Goal: Information Seeking & Learning: Learn about a topic

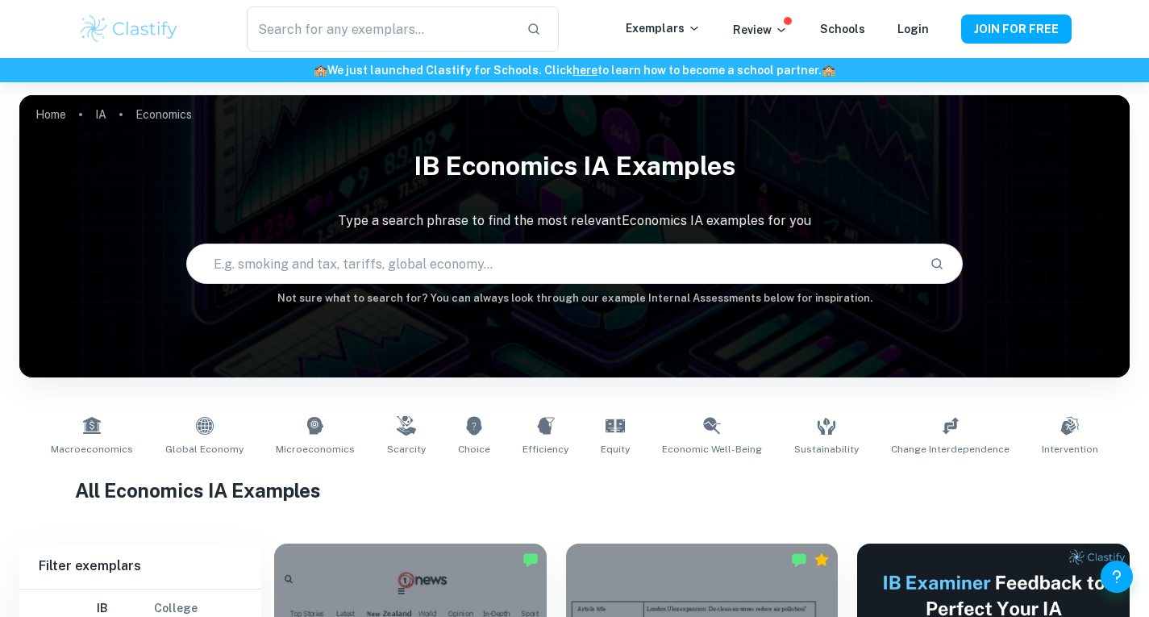
click at [519, 266] on input "text" at bounding box center [552, 263] width 730 height 45
type input "interest cut economic wellbeing"
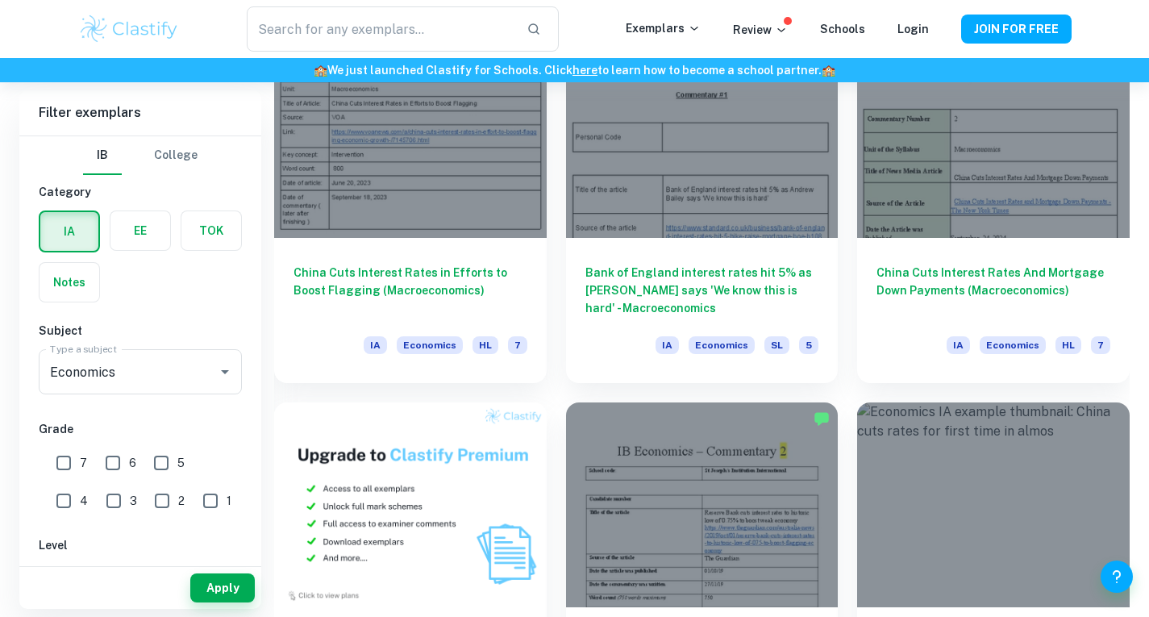
scroll to position [875, 0]
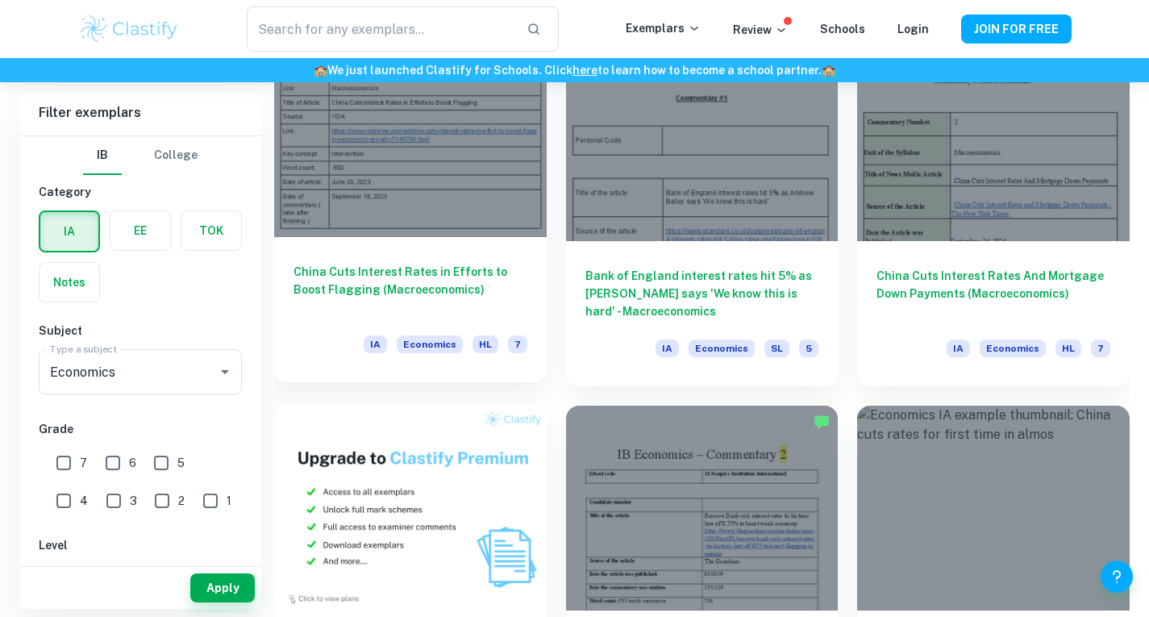
click at [400, 227] on div at bounding box center [410, 135] width 273 height 204
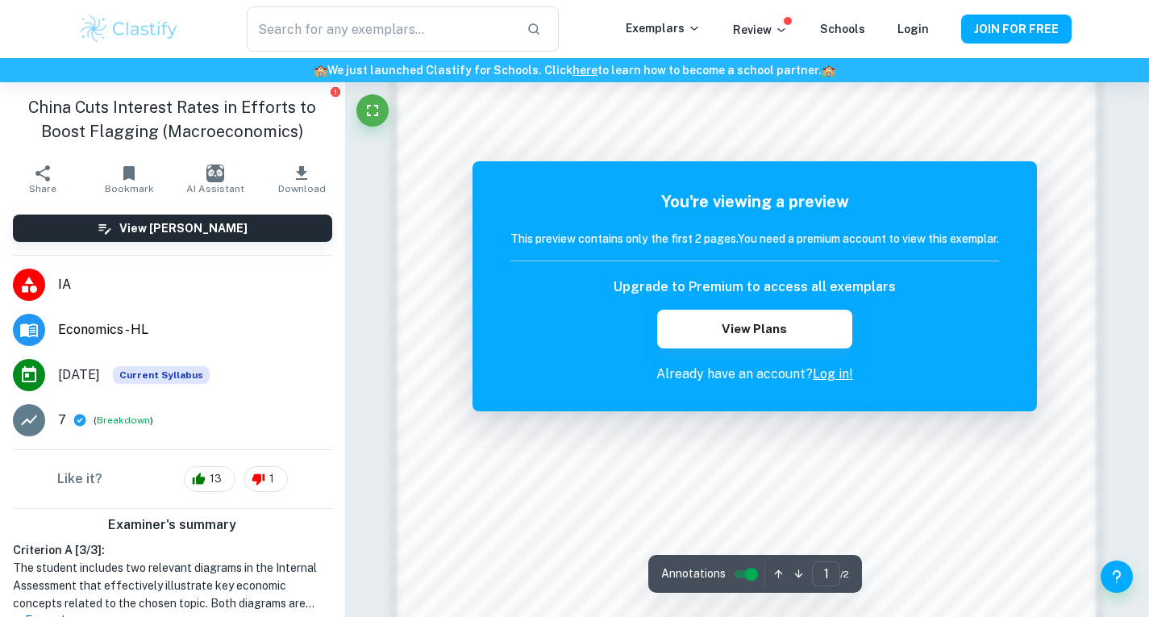
scroll to position [956, 0]
click at [751, 315] on button "View Plans" at bounding box center [754, 329] width 195 height 39
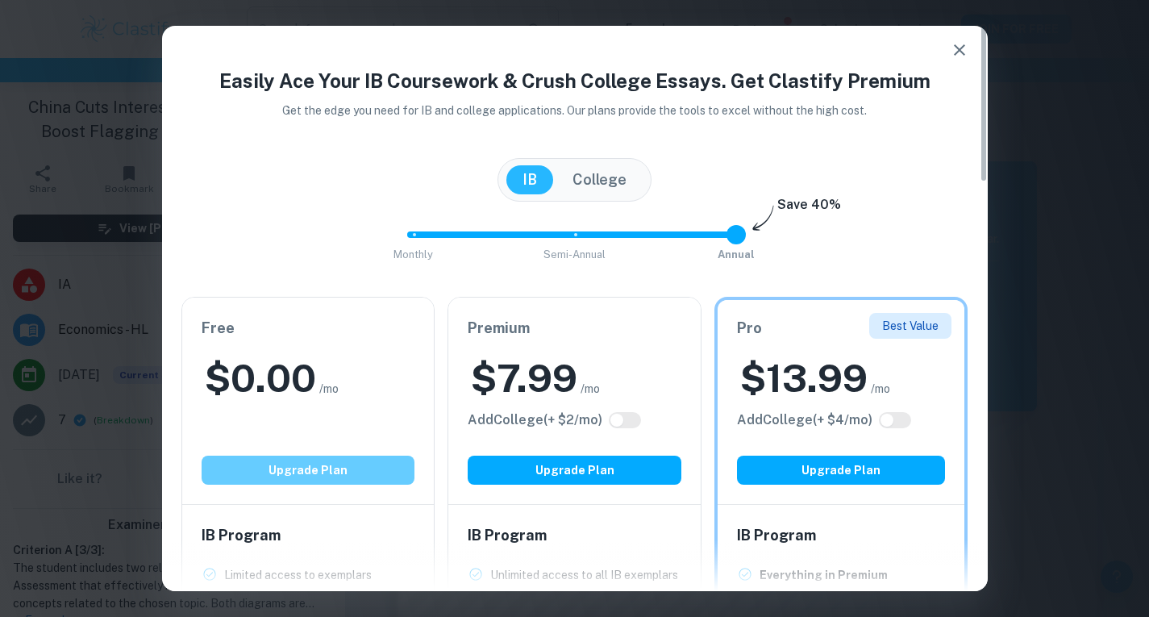
click at [326, 476] on button "Upgrade Plan" at bounding box center [309, 470] width 214 height 29
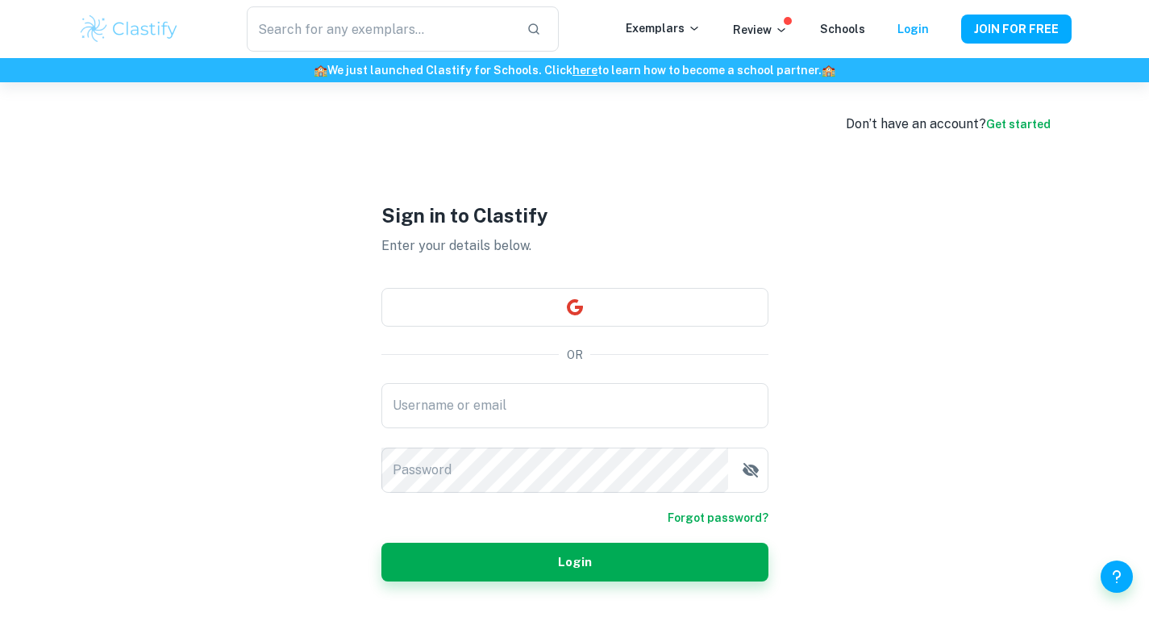
scroll to position [82, 0]
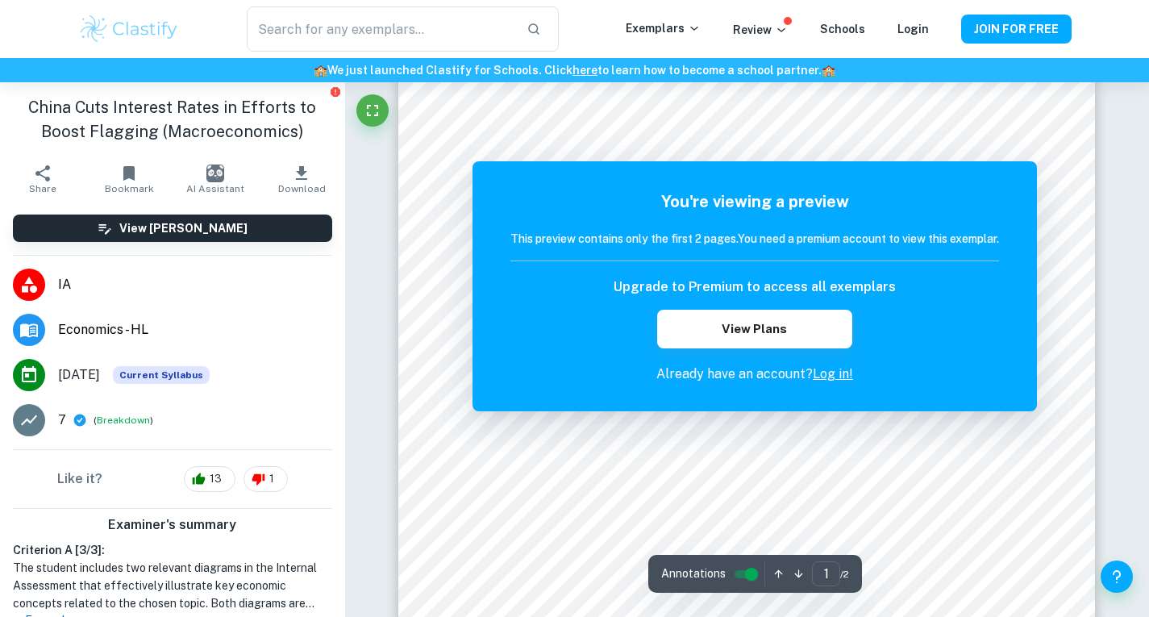
scroll to position [176, 0]
click at [838, 368] on link "Log in!" at bounding box center [833, 373] width 40 height 15
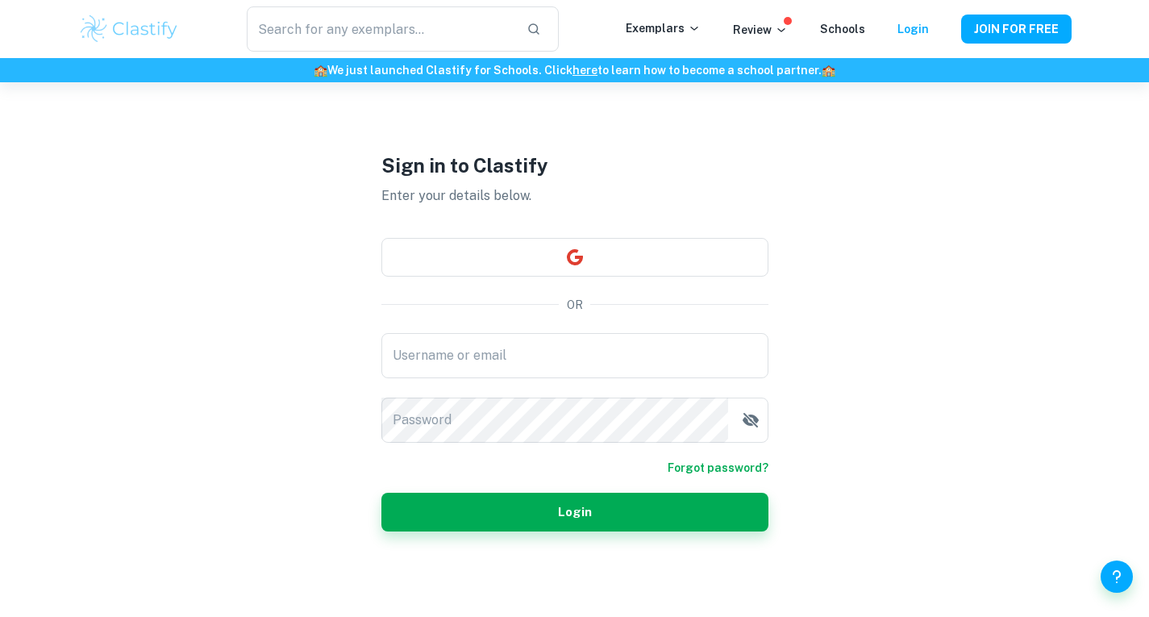
scroll to position [51, 0]
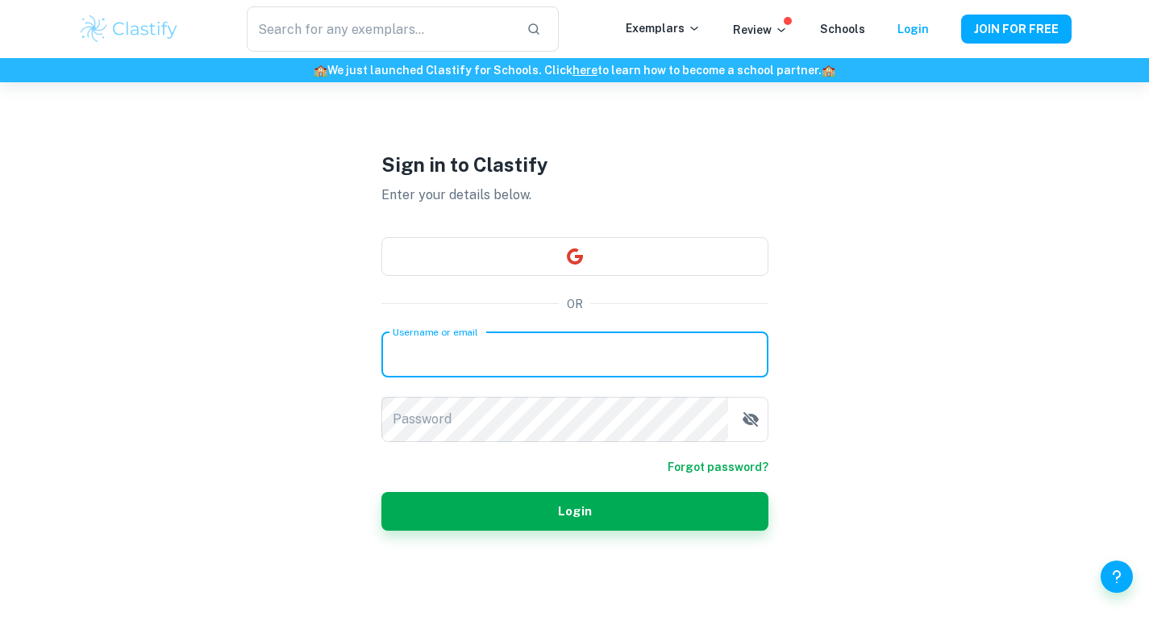
click at [566, 337] on input "Username or email" at bounding box center [574, 354] width 387 height 45
type input "[EMAIL_ADDRESS][DOMAIN_NAME]"
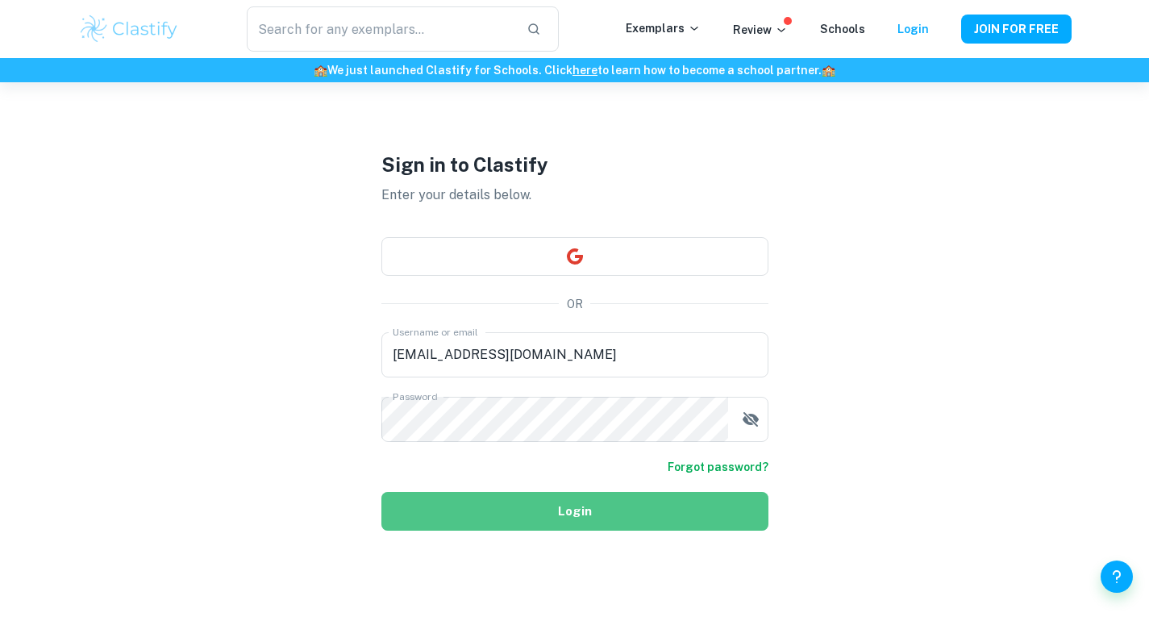
click at [509, 521] on button "Login" at bounding box center [574, 511] width 387 height 39
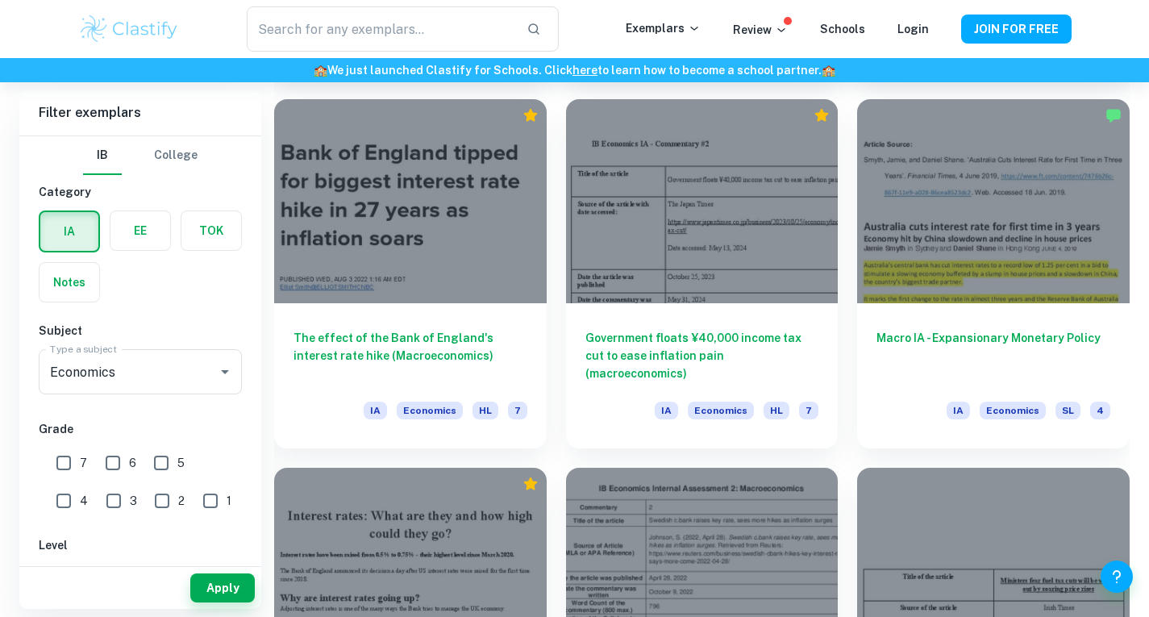
scroll to position [3395, 0]
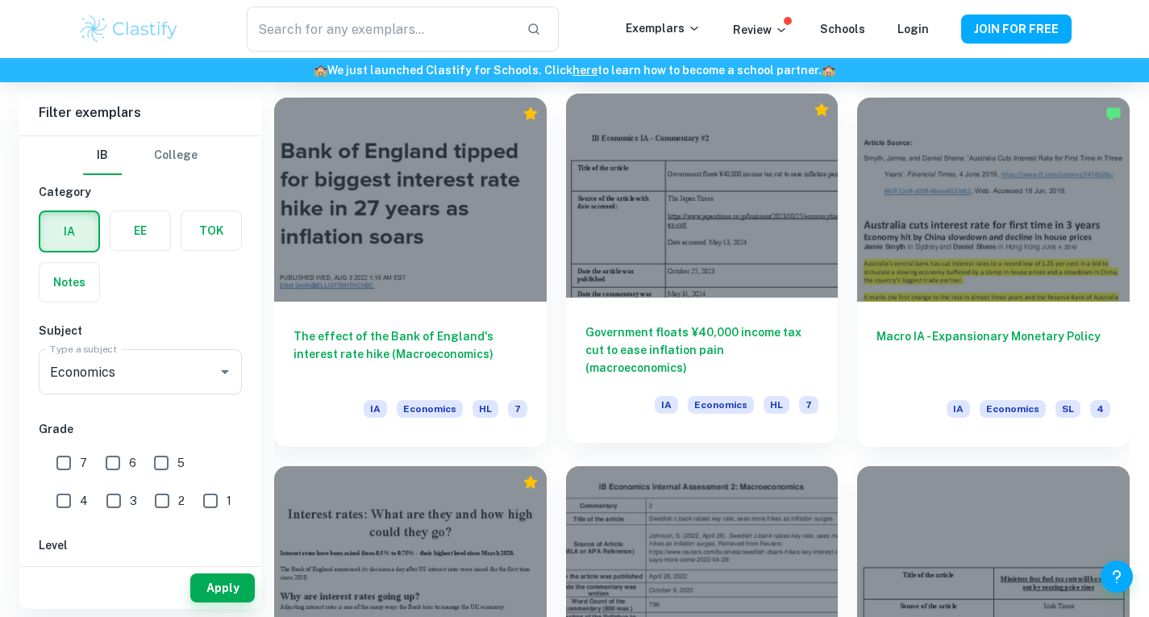
click at [648, 333] on h6 "Government floats ¥40,000 income tax cut to ease inflation pain (macroeconomics)" at bounding box center [702, 349] width 234 height 53
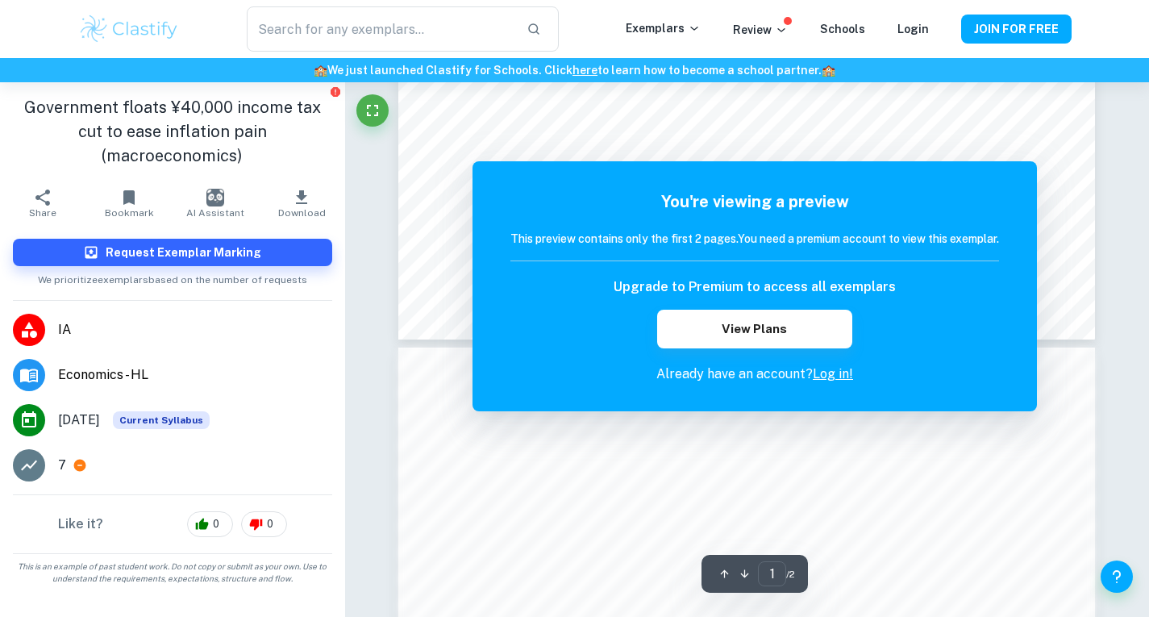
scroll to position [661, 0]
click at [686, 339] on button "View Plans" at bounding box center [754, 329] width 195 height 39
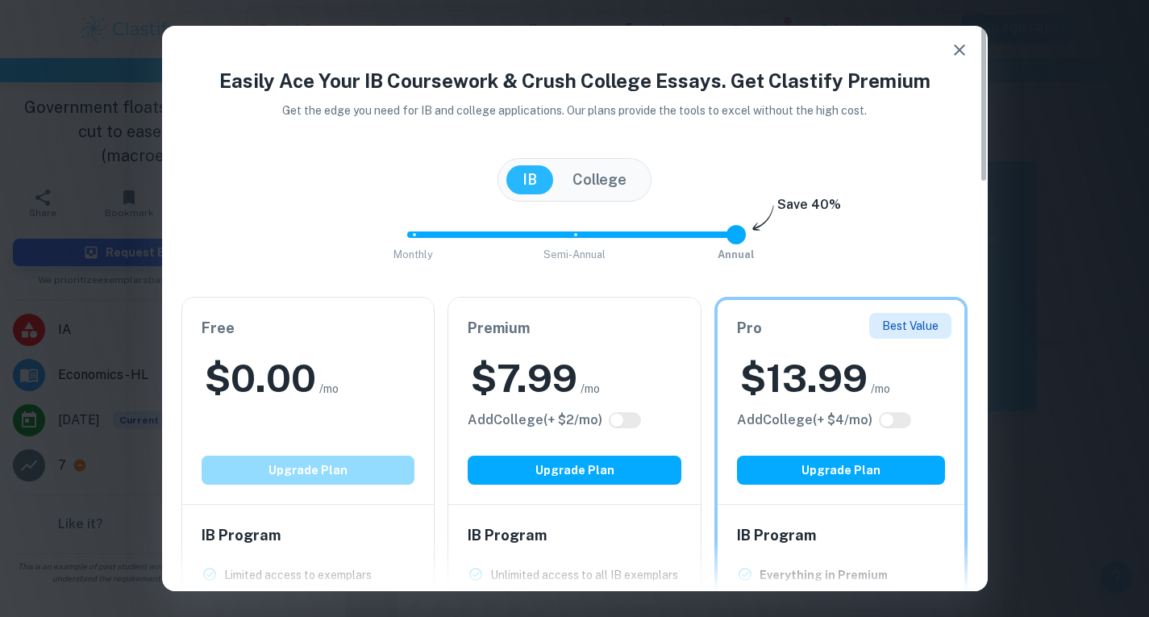
click at [380, 476] on button "Upgrade Plan" at bounding box center [309, 470] width 214 height 29
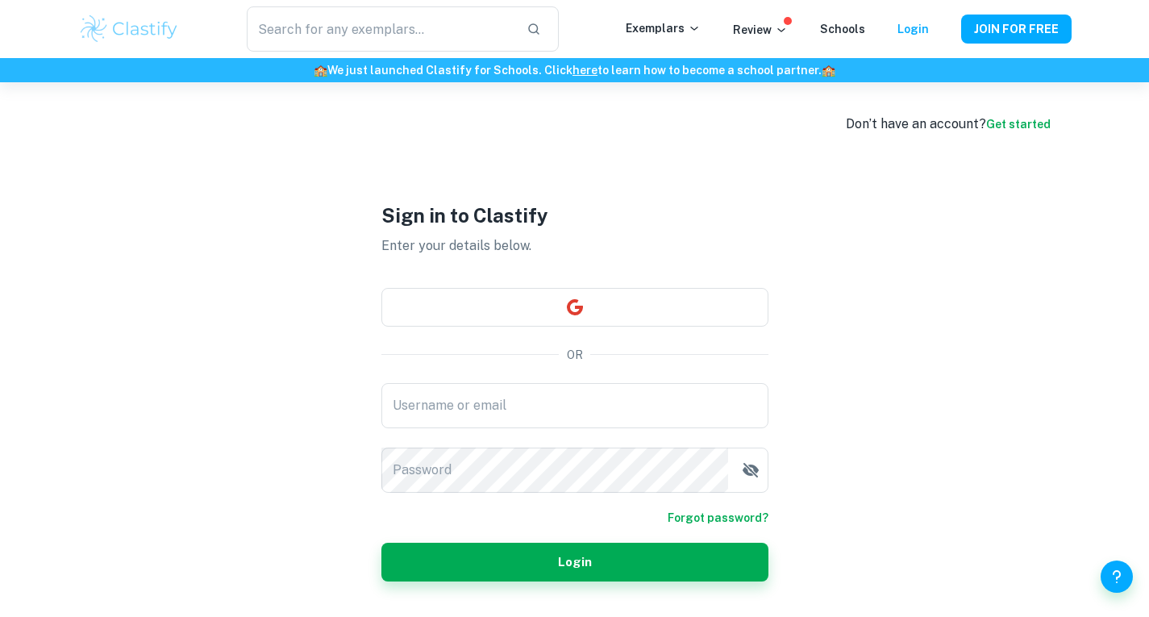
click at [1013, 124] on link "Get started" at bounding box center [1018, 124] width 64 height 13
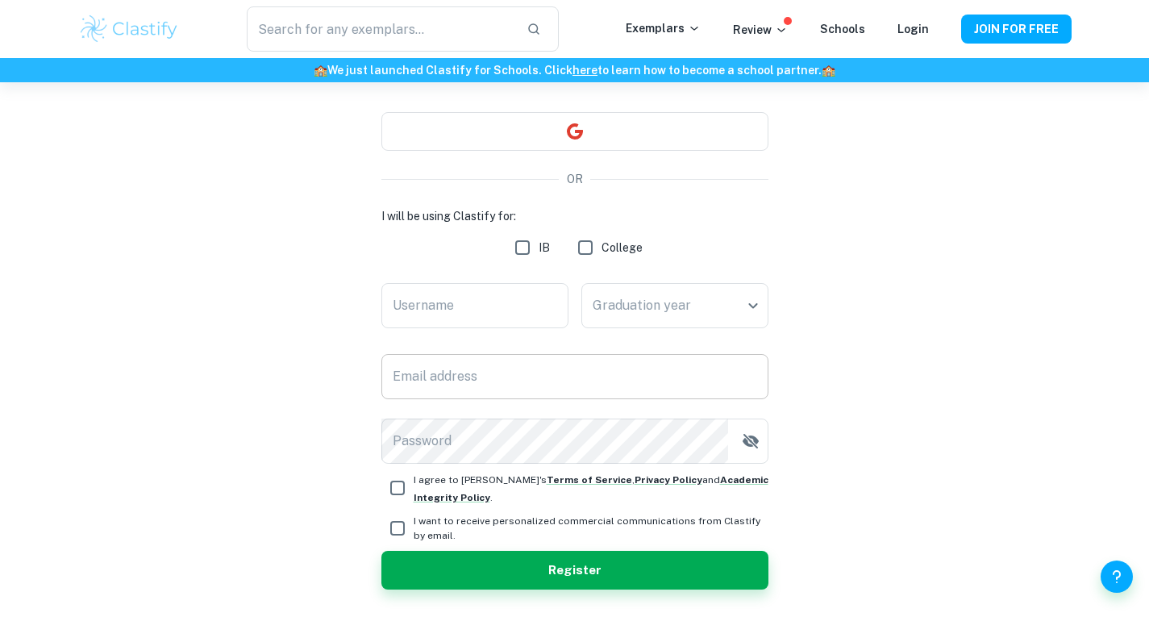
scroll to position [136, 0]
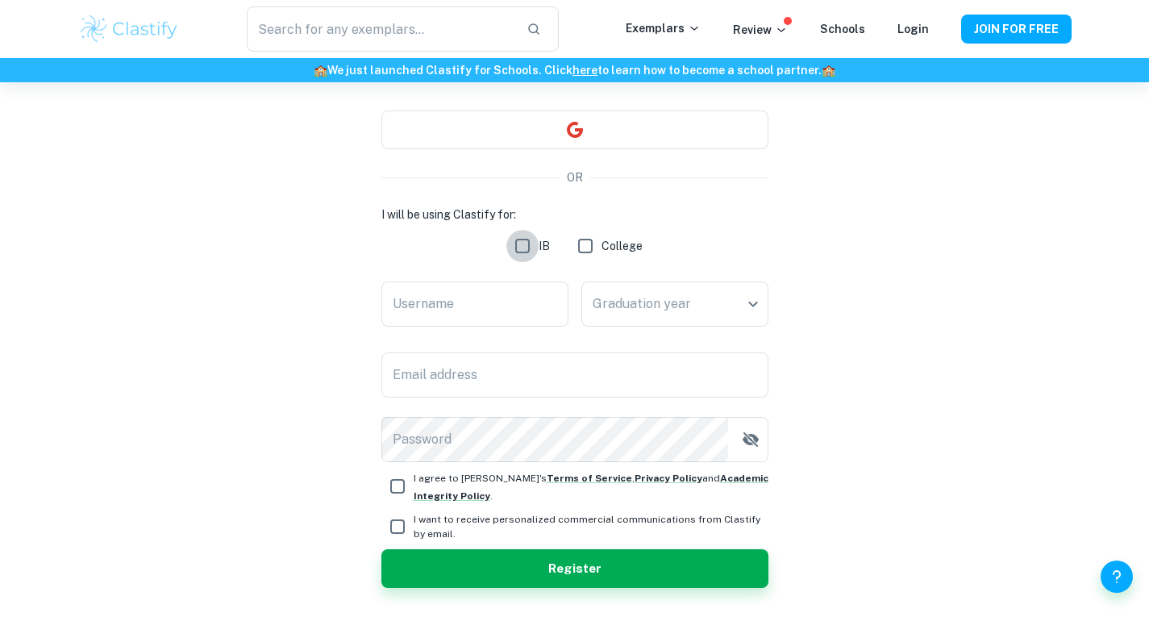
click at [536, 244] on input "IB" at bounding box center [522, 246] width 32 height 32
checkbox input "true"
click at [486, 311] on input "Username" at bounding box center [474, 303] width 187 height 45
type input "Melody"
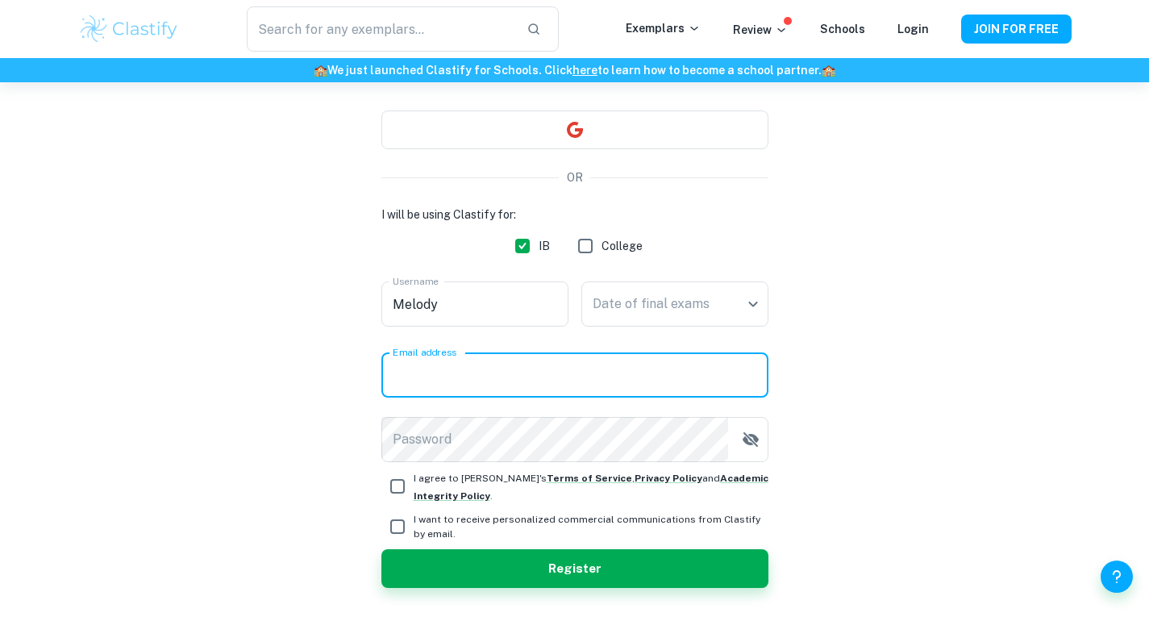
click at [472, 366] on input "Email address" at bounding box center [574, 374] width 387 height 45
type input "[EMAIL_ADDRESS][DOMAIN_NAME]"
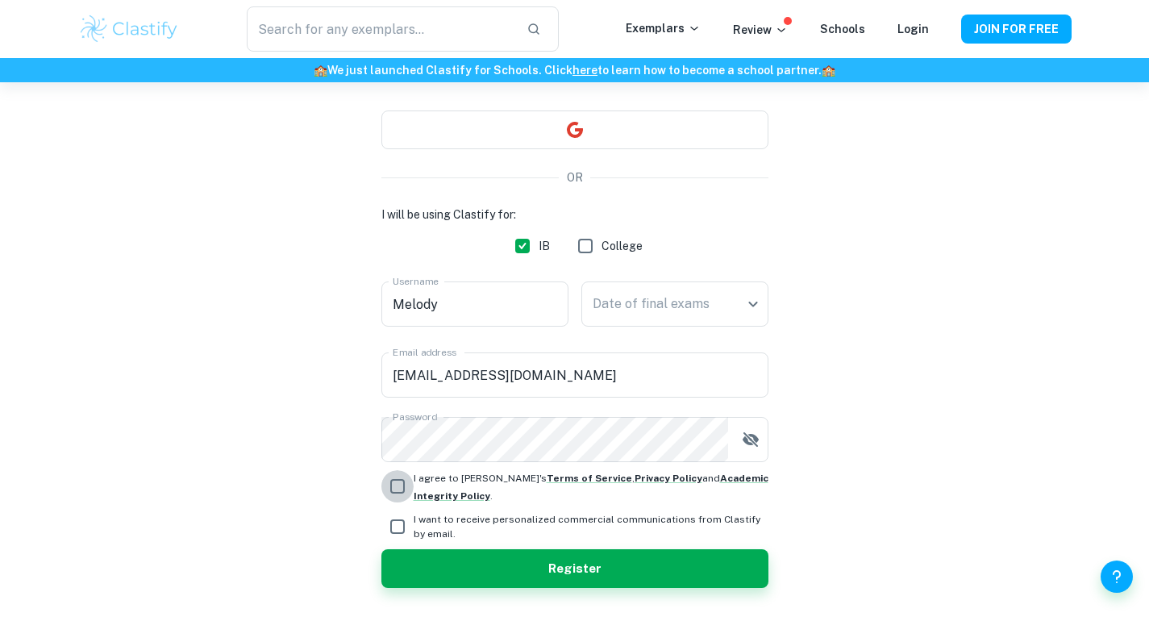
click at [405, 489] on input "I agree to [PERSON_NAME]'s Terms of Service , Privacy Policy and Academic Integ…" at bounding box center [397, 486] width 32 height 32
checkbox input "true"
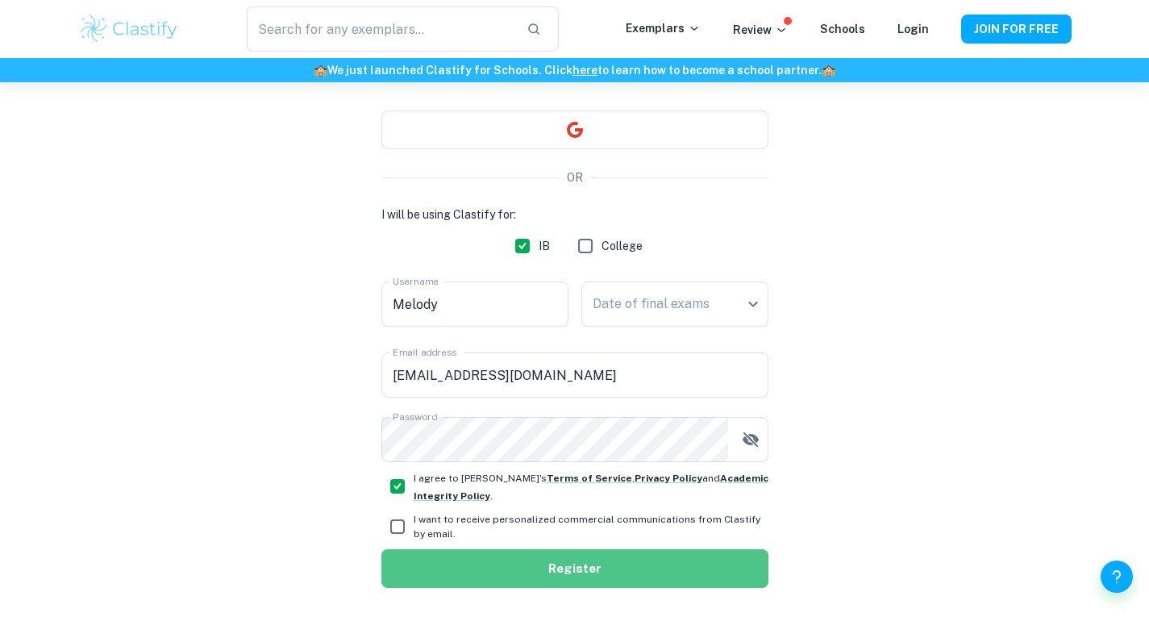
click at [424, 575] on button "Register" at bounding box center [574, 568] width 387 height 39
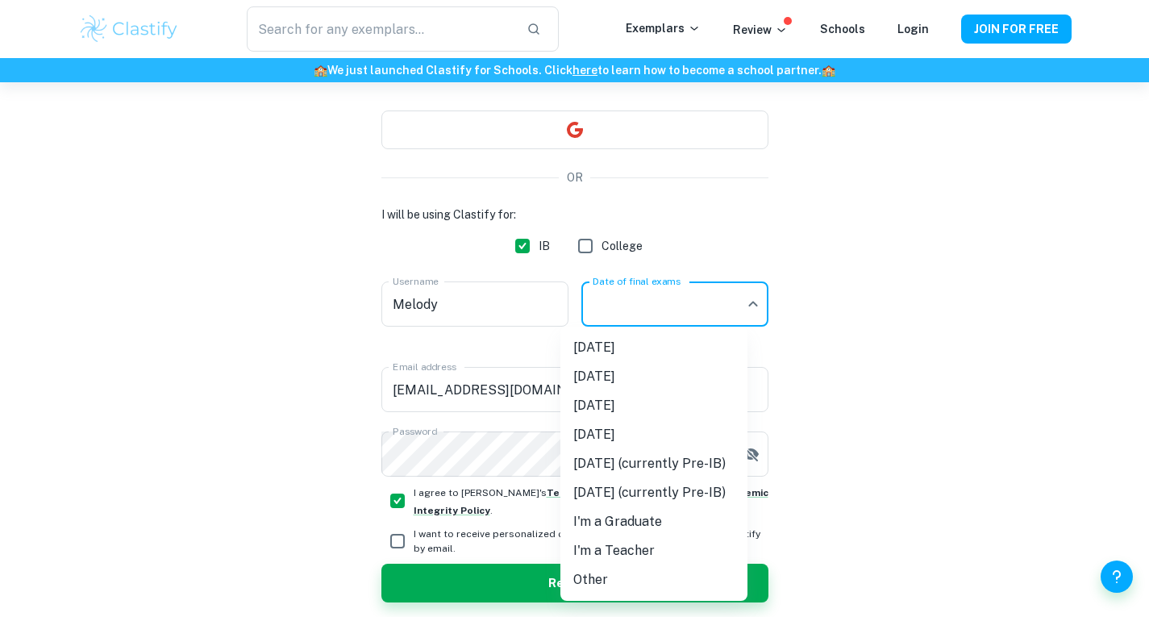
click at [733, 310] on body "We value your privacy We use cookies to enhance your browsing experience, serve…" at bounding box center [574, 254] width 1149 height 617
click at [667, 404] on li "[DATE]" at bounding box center [653, 405] width 187 height 29
type input "M26"
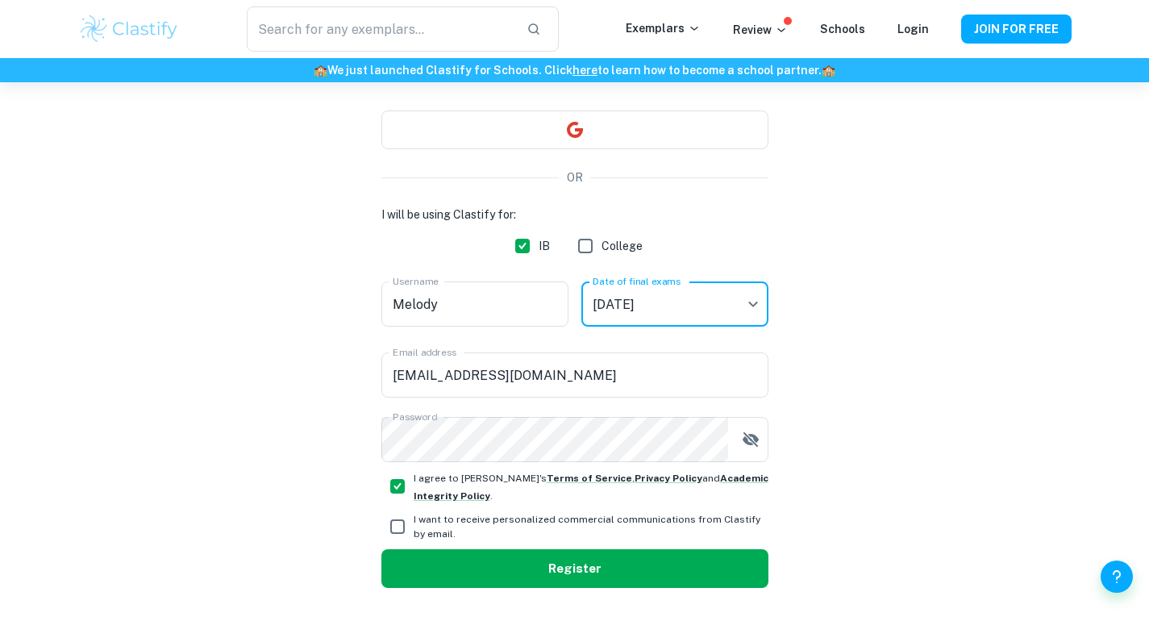
click at [607, 571] on button "Register" at bounding box center [574, 568] width 387 height 39
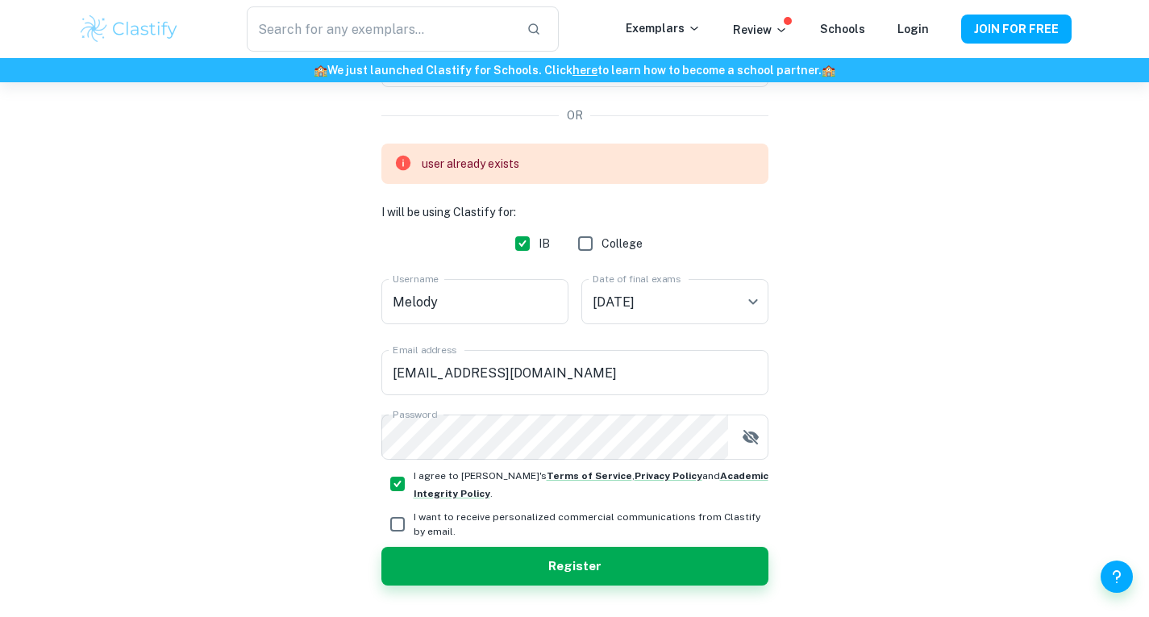
scroll to position [196, 0]
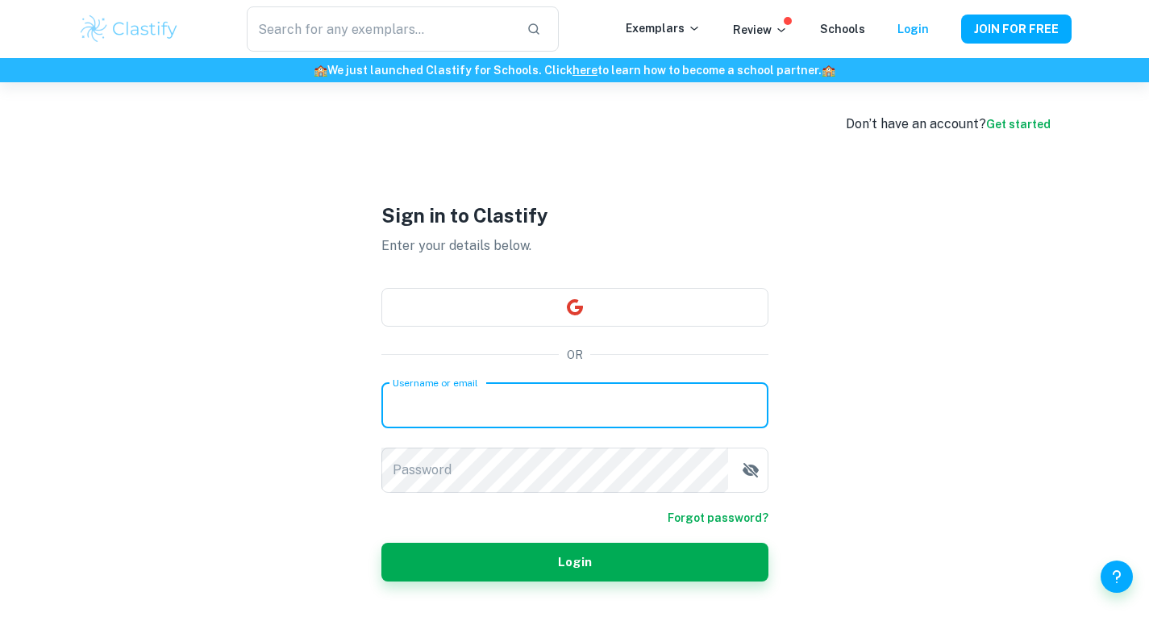
drag, startPoint x: 584, startPoint y: 189, endPoint x: 443, endPoint y: 413, distance: 263.7
click at [443, 413] on input "Username or email" at bounding box center [574, 405] width 387 height 45
type input "[EMAIL_ADDRESS][DOMAIN_NAME]"
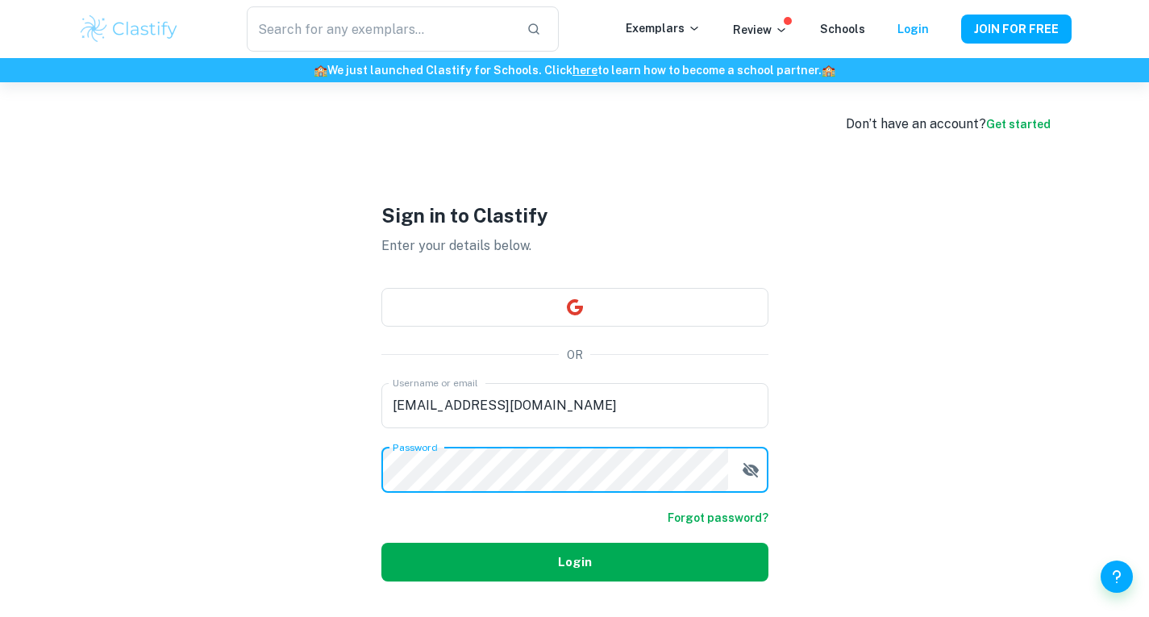
click at [452, 557] on button "Login" at bounding box center [574, 562] width 387 height 39
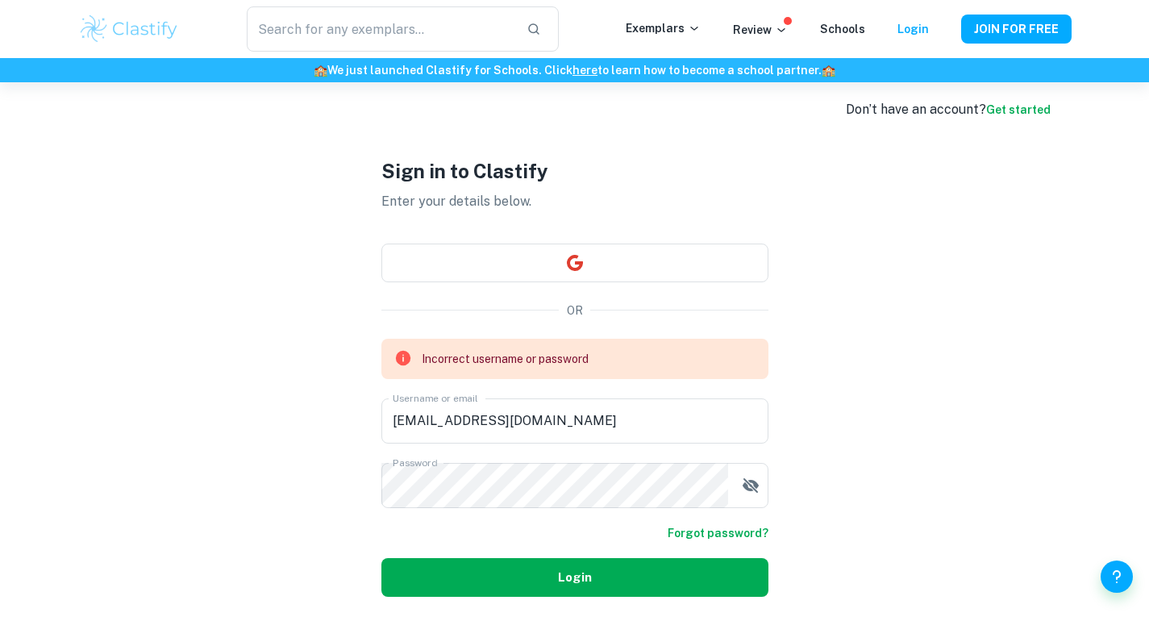
scroll to position [16, 0]
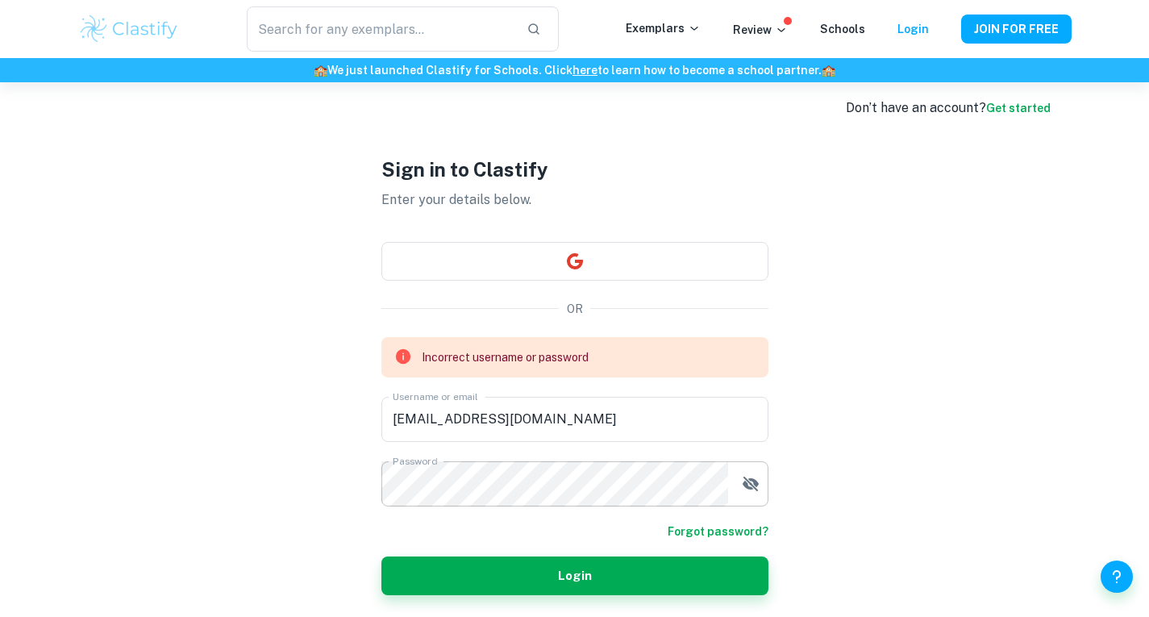
click at [752, 494] on button "button" at bounding box center [750, 484] width 32 height 32
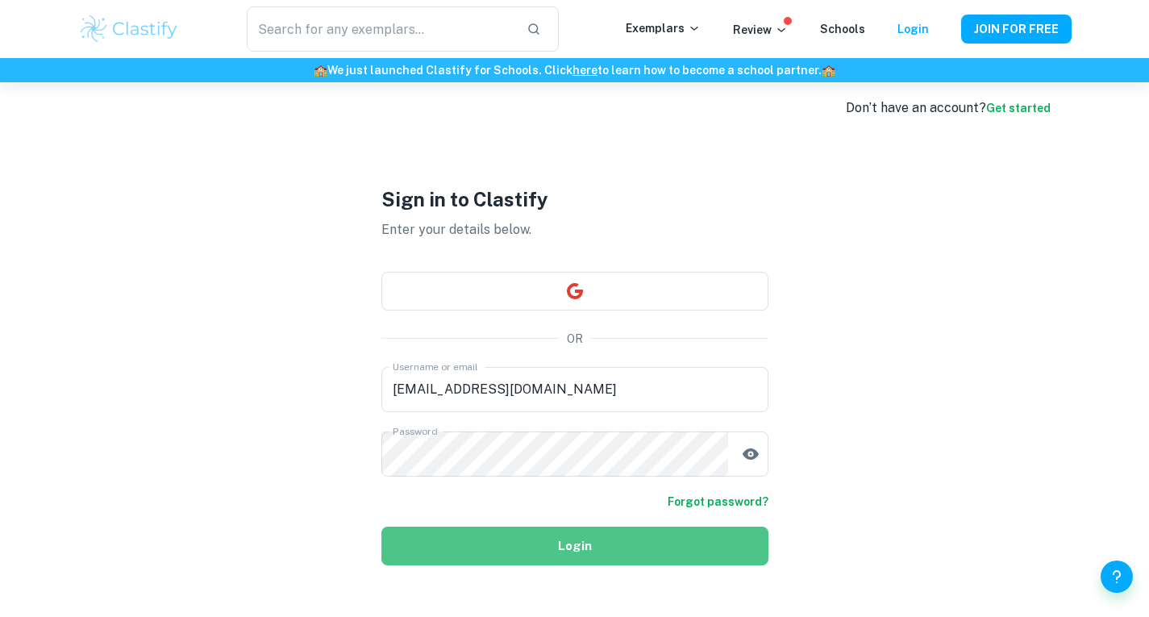
click at [435, 537] on button "Login" at bounding box center [574, 545] width 387 height 39
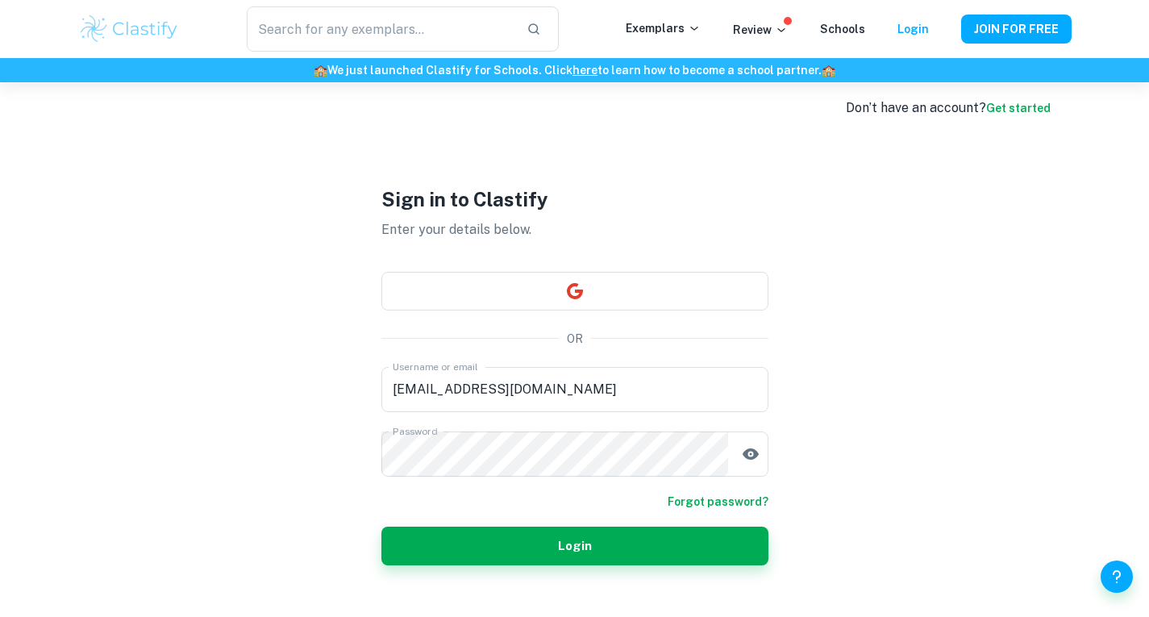
click at [1021, 116] on div "Don’t have an account? Get started" at bounding box center [948, 107] width 205 height 19
drag, startPoint x: 1022, startPoint y: 98, endPoint x: 1009, endPoint y: 114, distance: 21.2
click at [1009, 114] on div "Don’t have an account? Get started" at bounding box center [948, 107] width 205 height 19
click at [1001, 112] on link "Get started" at bounding box center [1018, 108] width 64 height 13
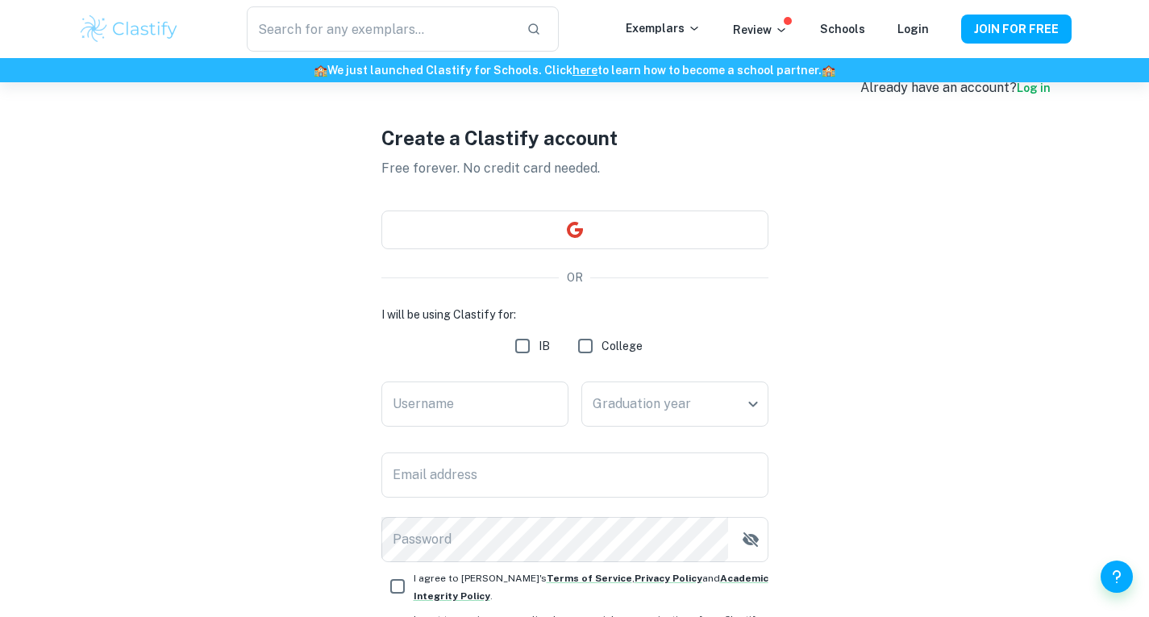
scroll to position [43, 0]
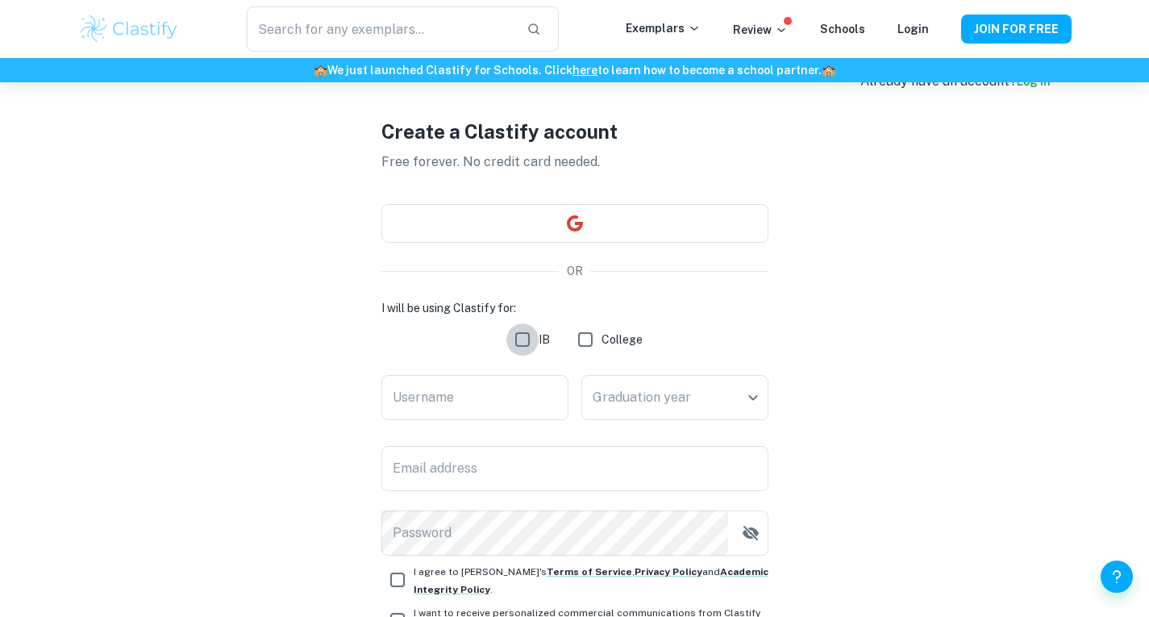
click at [526, 336] on input "IB" at bounding box center [522, 339] width 32 height 32
checkbox input "true"
click at [505, 401] on input "Username" at bounding box center [474, 397] width 187 height 45
type input "Melody26"
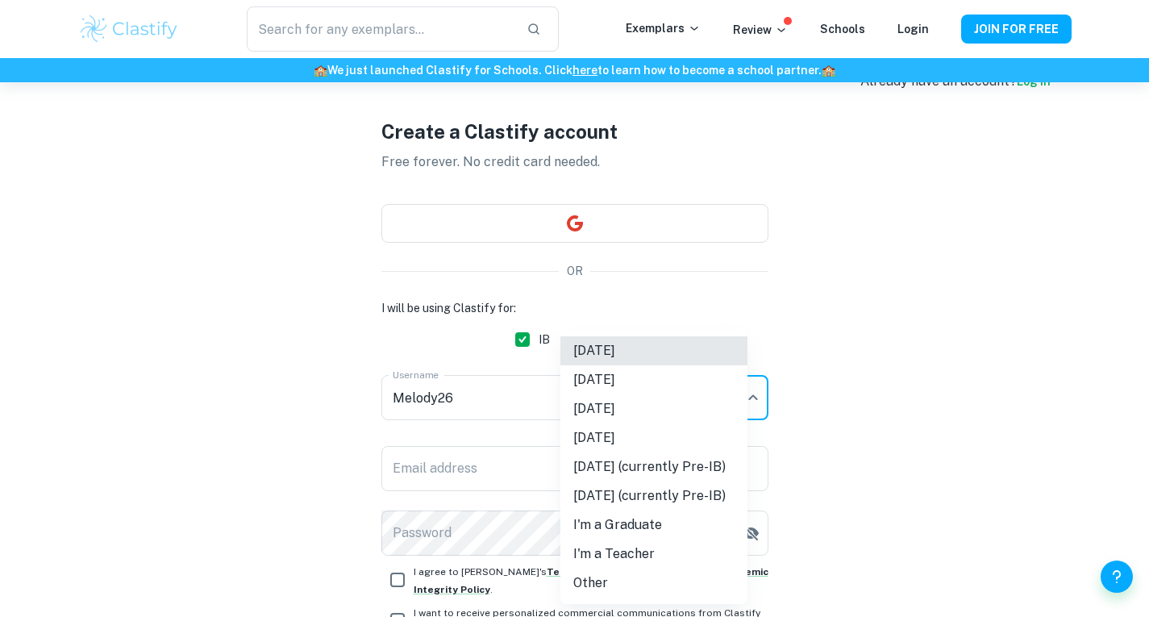
click at [660, 389] on body "We value your privacy We use cookies to enhance your browsing experience, serve…" at bounding box center [574, 348] width 1149 height 617
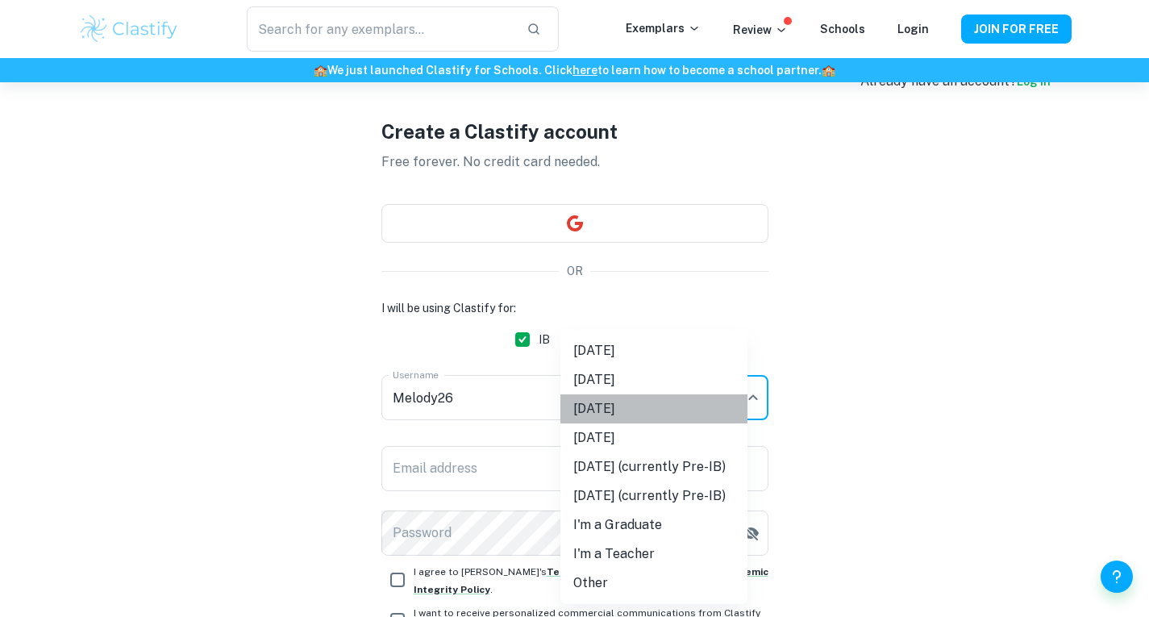
click at [639, 400] on li "[DATE]" at bounding box center [653, 408] width 187 height 29
type input "M26"
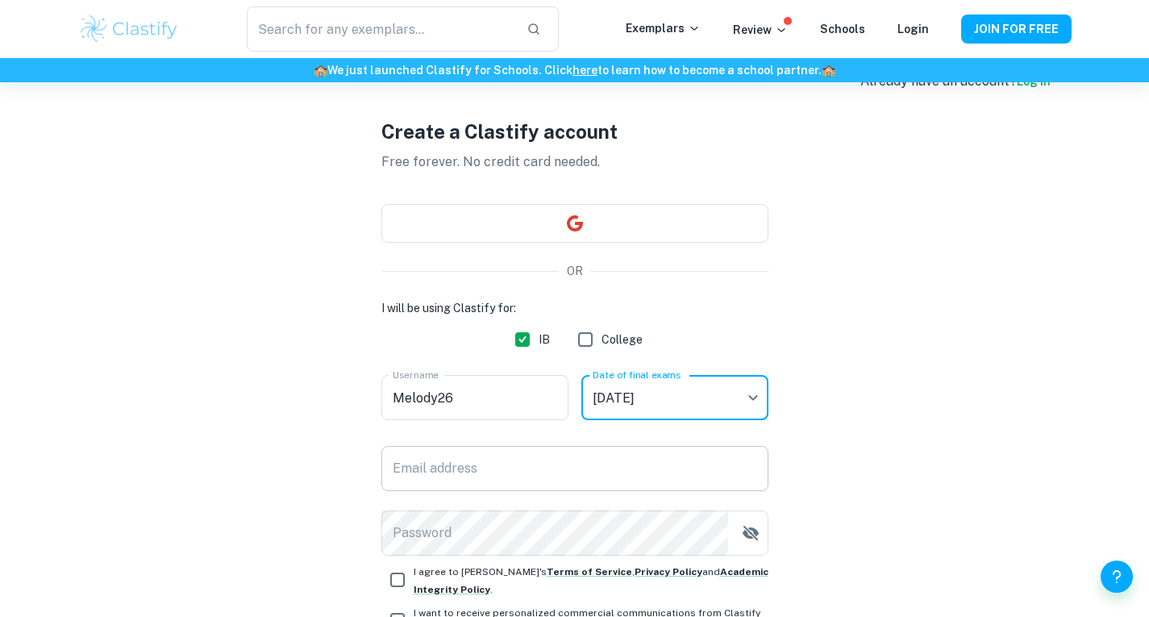
click at [474, 466] on input "Email address" at bounding box center [574, 468] width 387 height 45
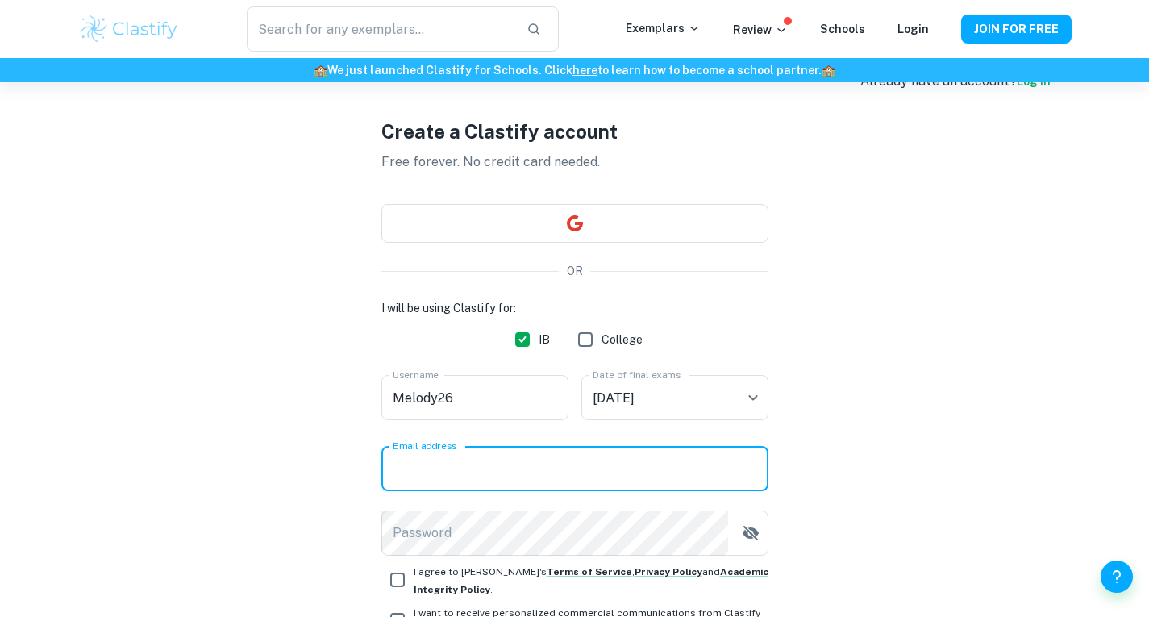
type input "[EMAIL_ADDRESS][DOMAIN_NAME]"
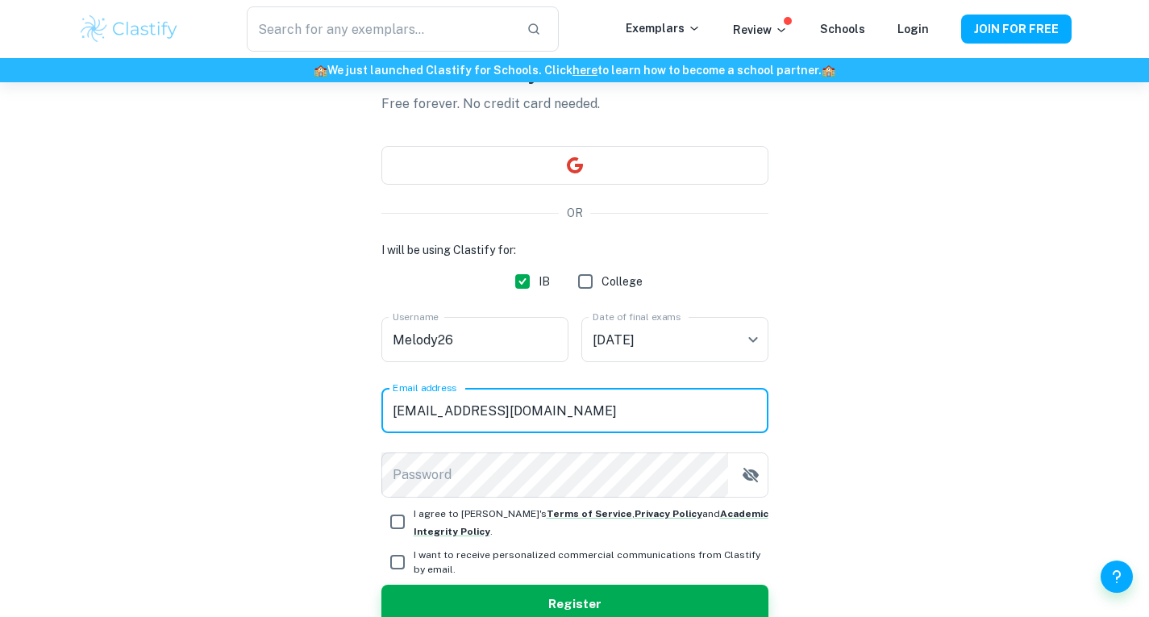
scroll to position [123, 0]
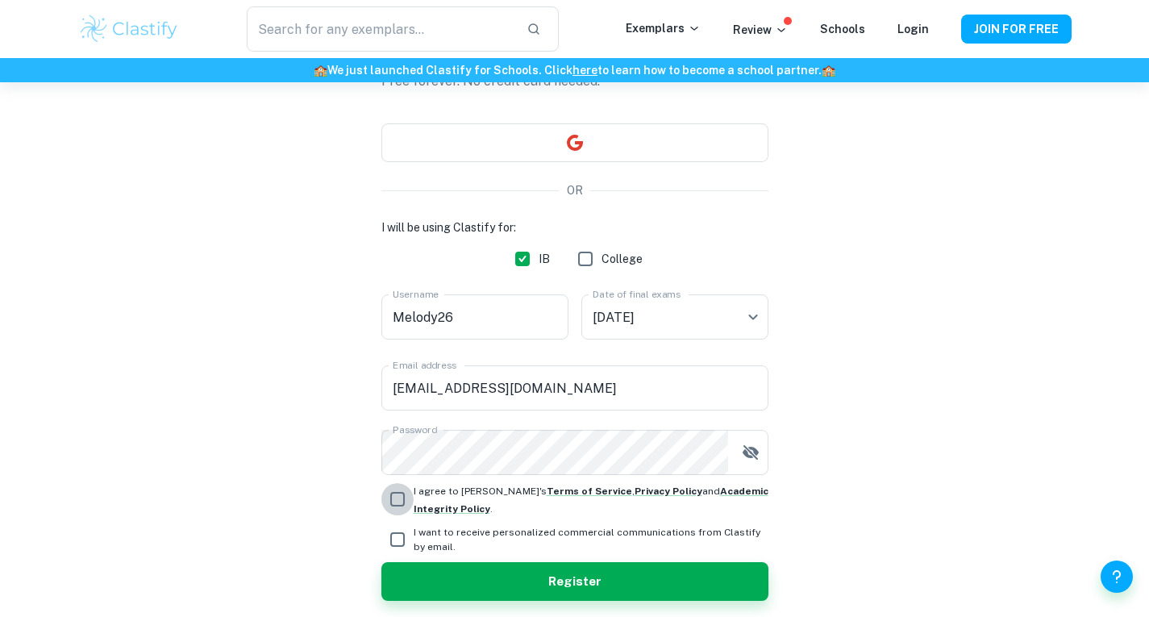
click at [401, 504] on input "I agree to [PERSON_NAME]'s Terms of Service , Privacy Policy and Academic Integ…" at bounding box center [397, 499] width 32 height 32
checkbox input "true"
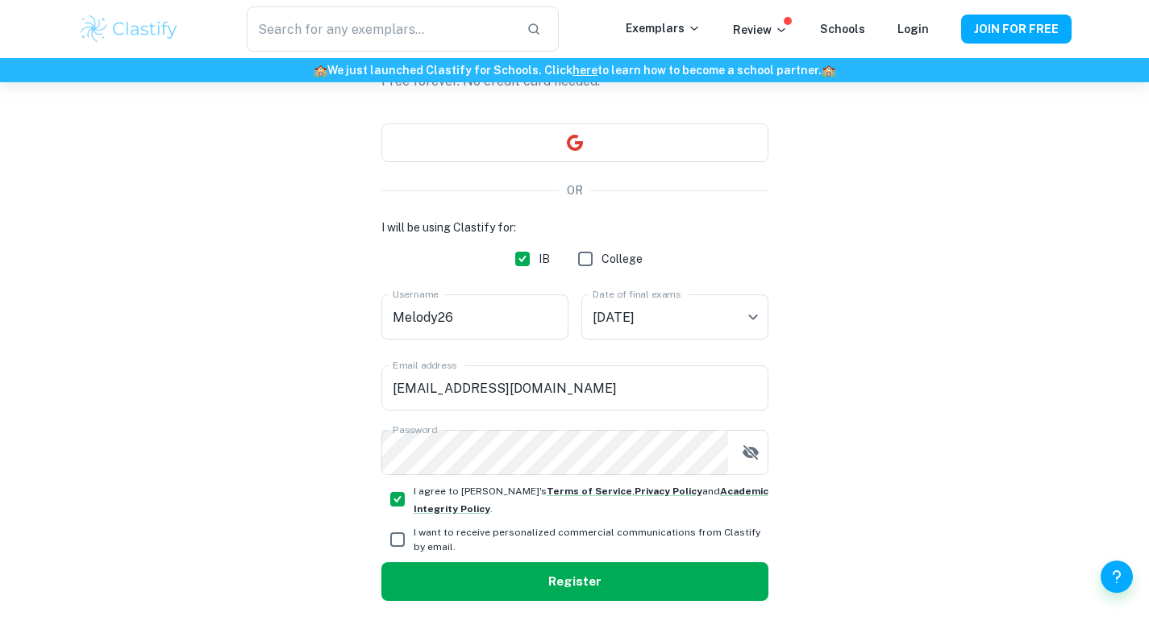
click at [427, 570] on button "Register" at bounding box center [574, 581] width 387 height 39
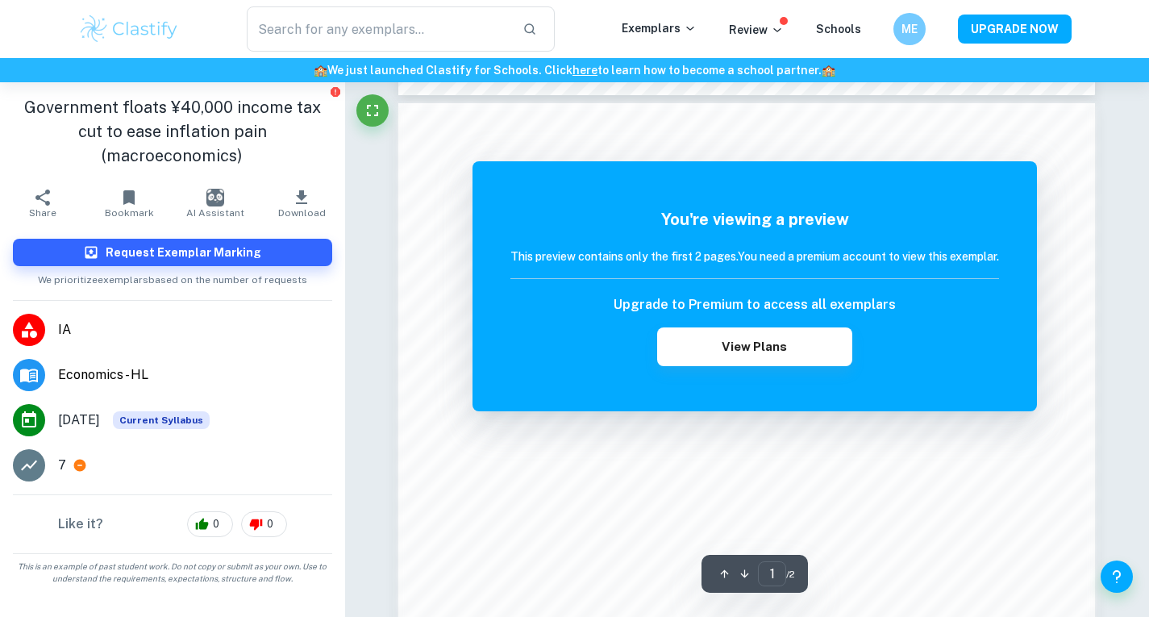
scroll to position [905, 0]
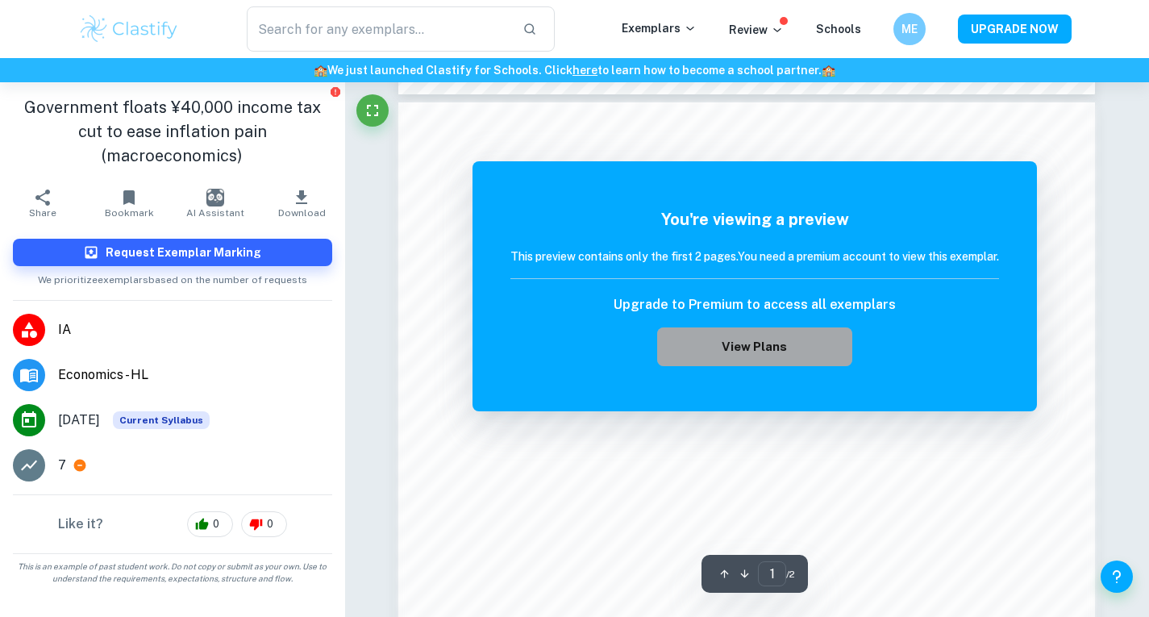
click at [788, 346] on button "View Plans" at bounding box center [754, 346] width 195 height 39
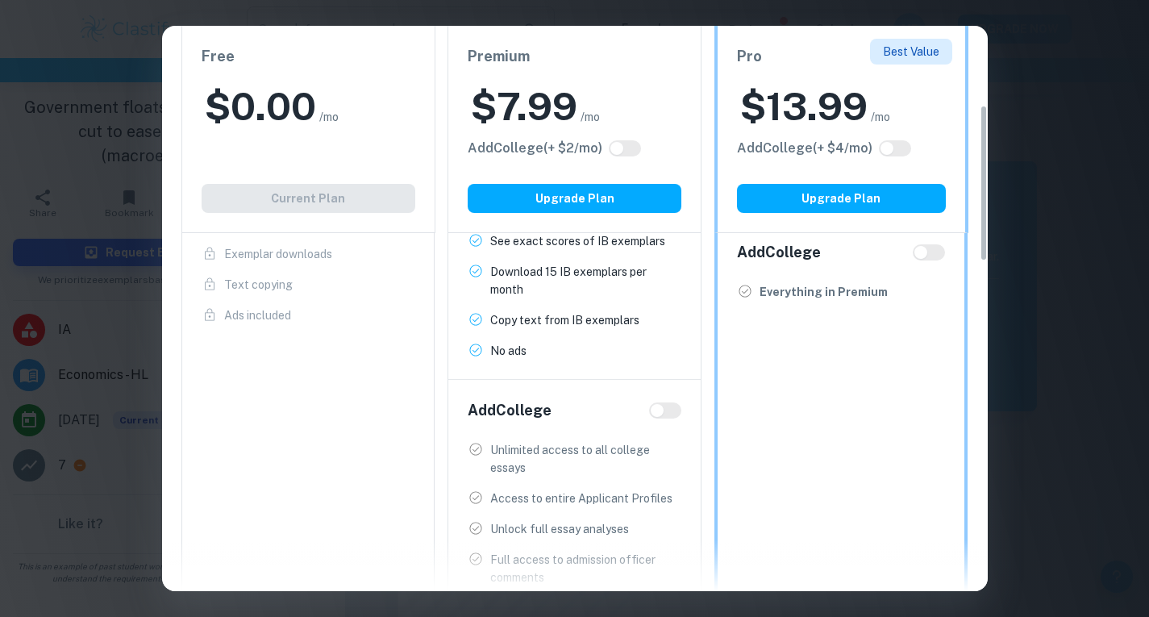
scroll to position [0, 0]
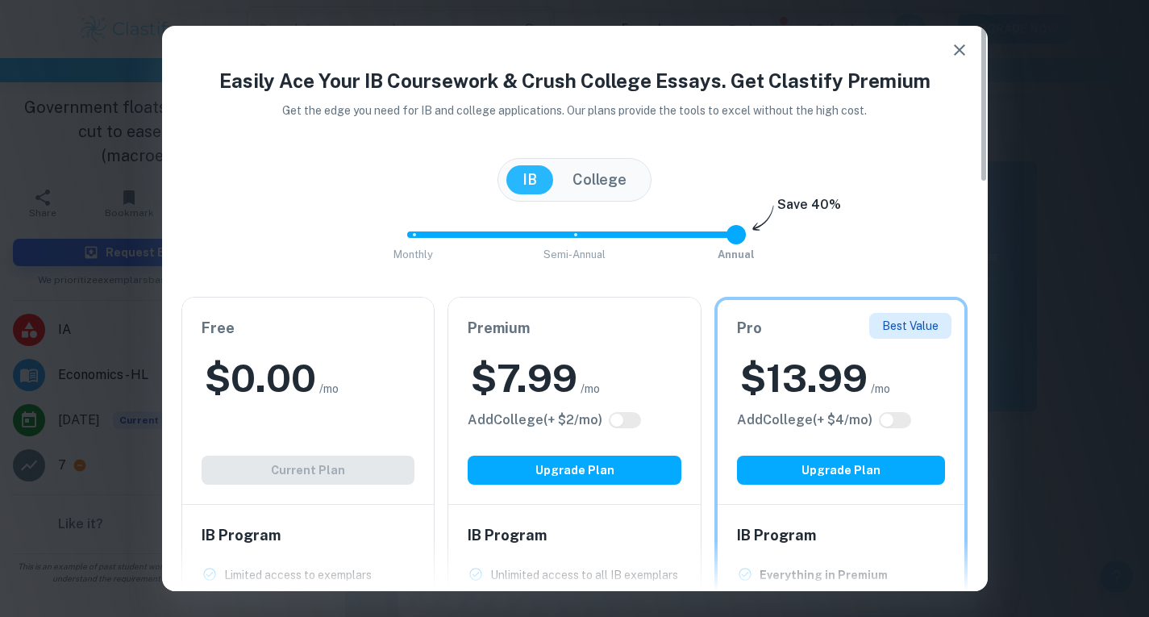
click at [1046, 247] on div "Easily Ace Your IB Coursework & Crush College Essays. Get Clastify Premium Get …" at bounding box center [574, 308] width 1149 height 617
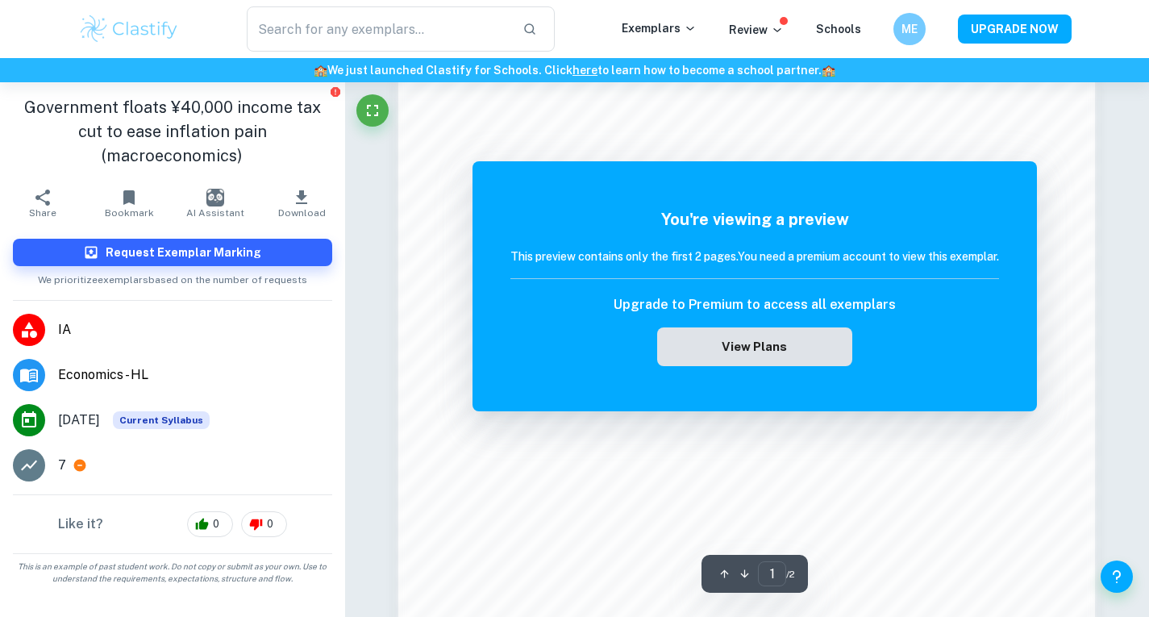
scroll to position [887, 0]
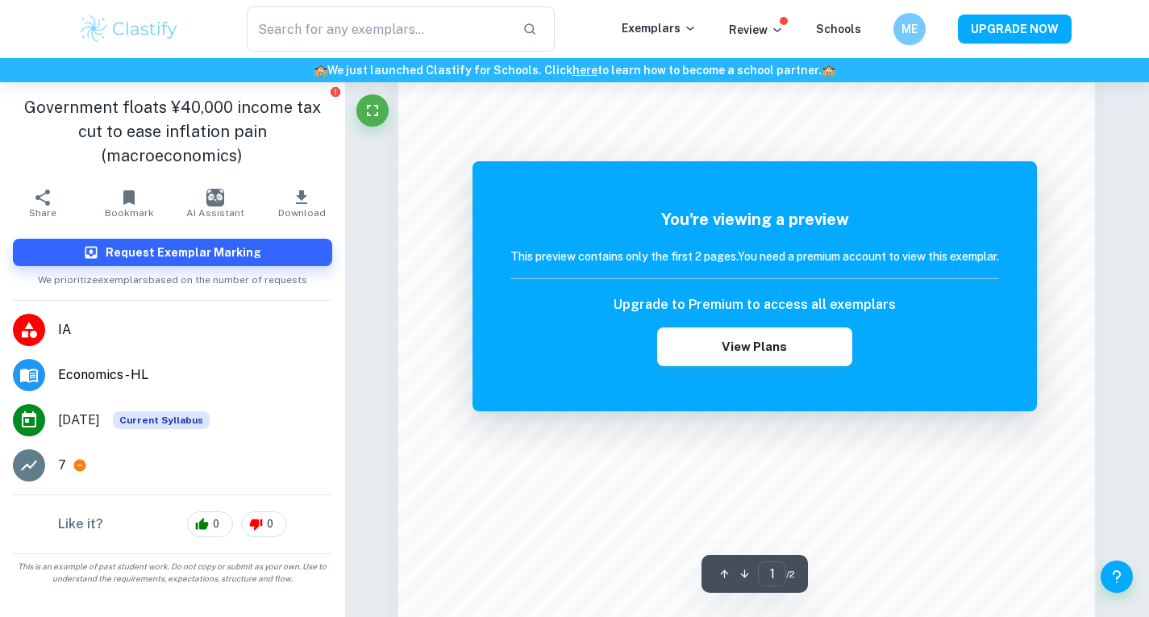
scroll to position [969, 0]
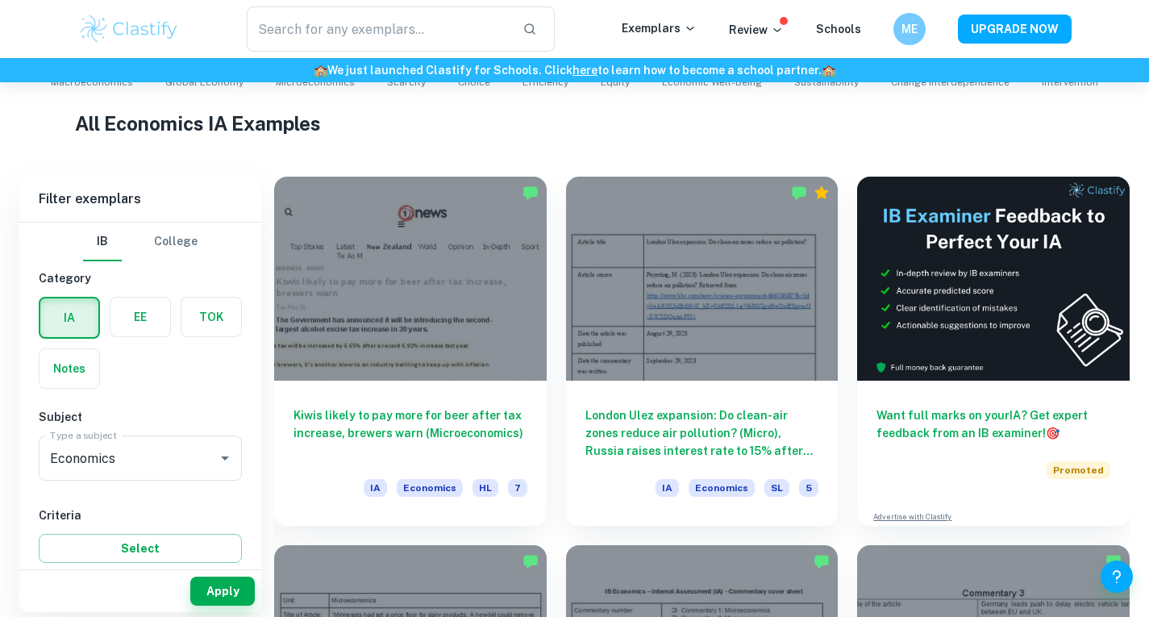
scroll to position [370, 0]
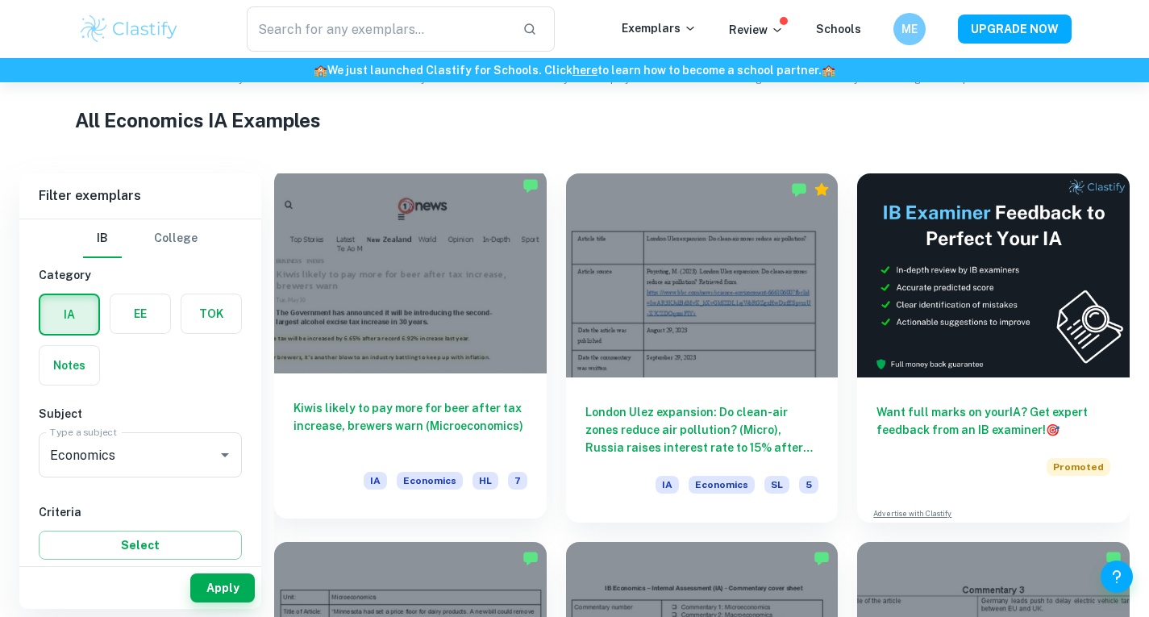
click at [476, 310] on div at bounding box center [410, 271] width 273 height 204
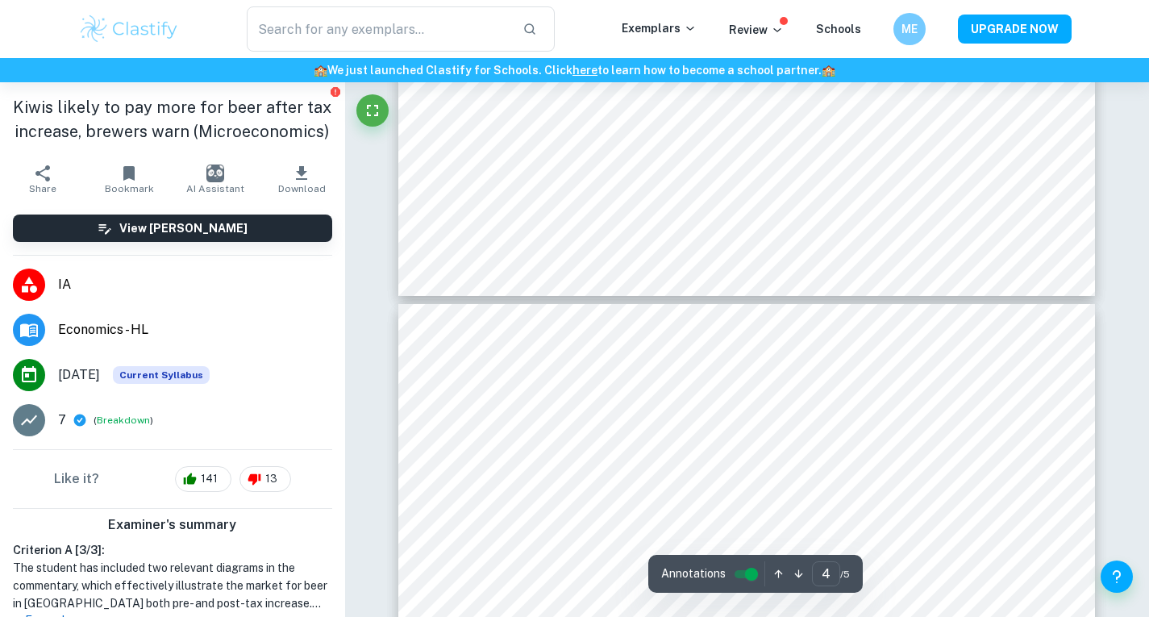
type input "5"
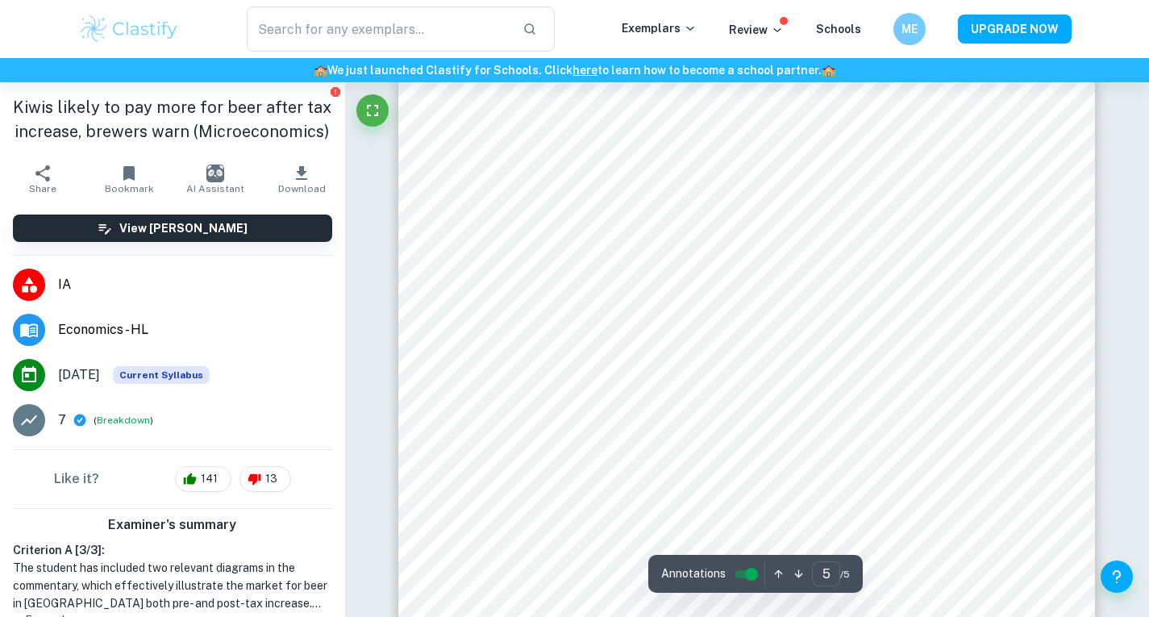
scroll to position [4373, 0]
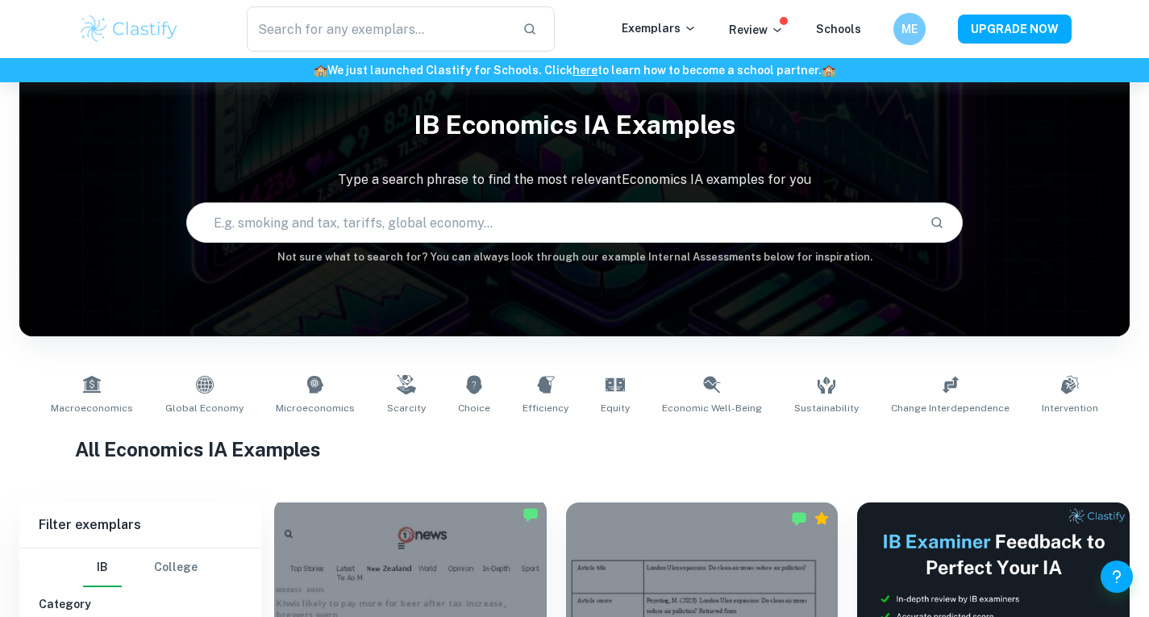
scroll to position [19, 0]
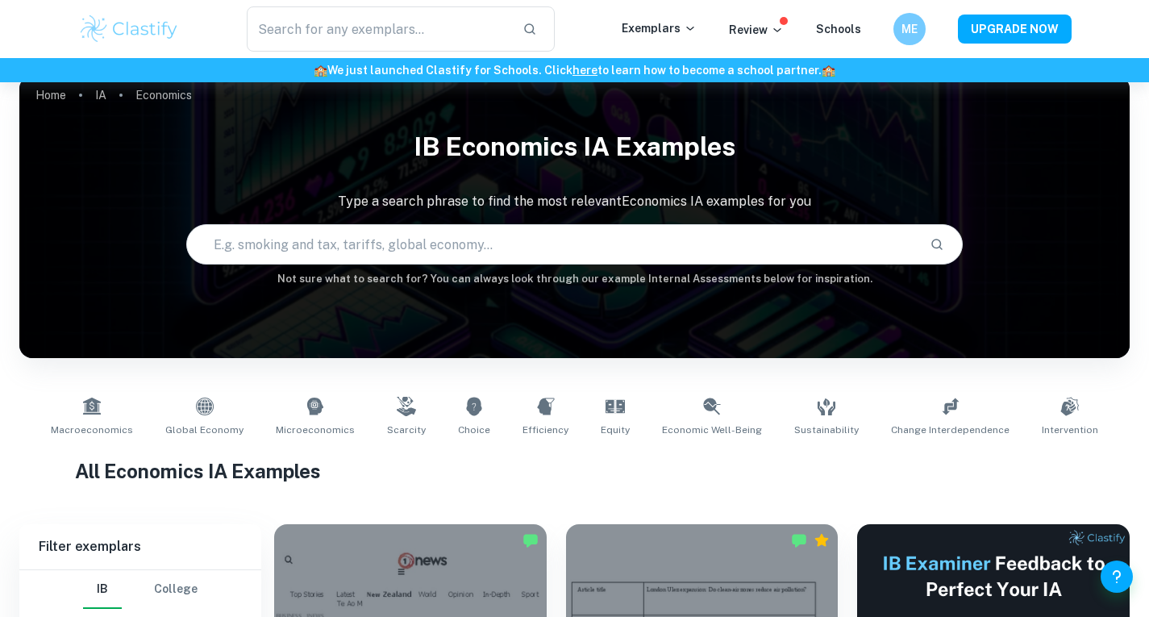
click at [405, 239] on input "text" at bounding box center [552, 244] width 730 height 45
type input "w"
type input "economic wellbeing"
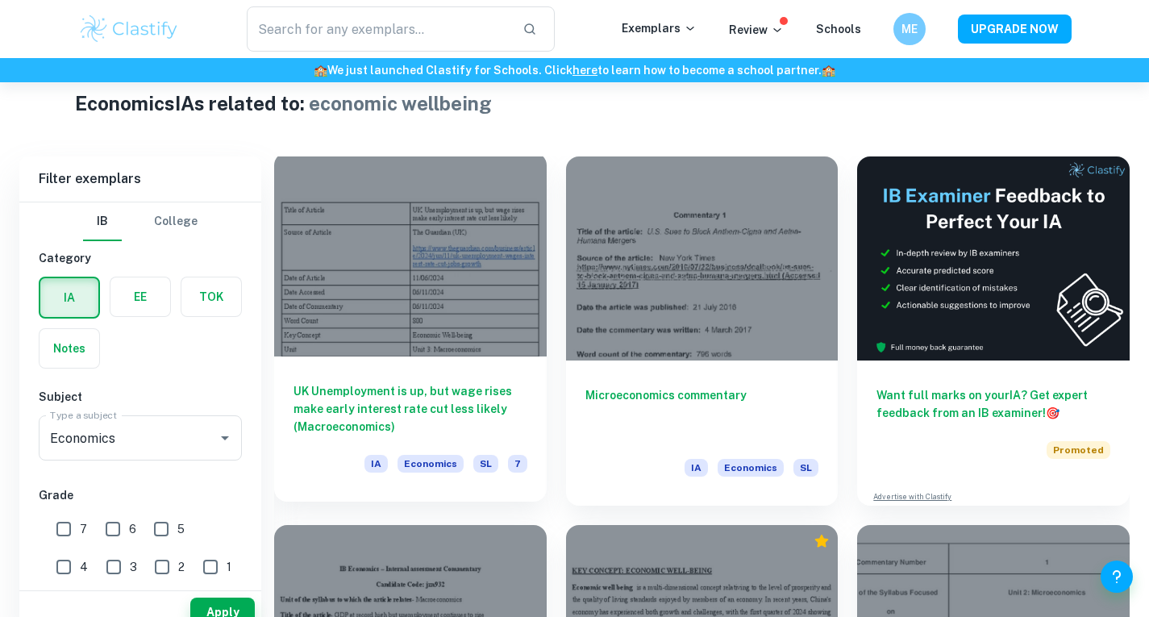
scroll to position [365, 0]
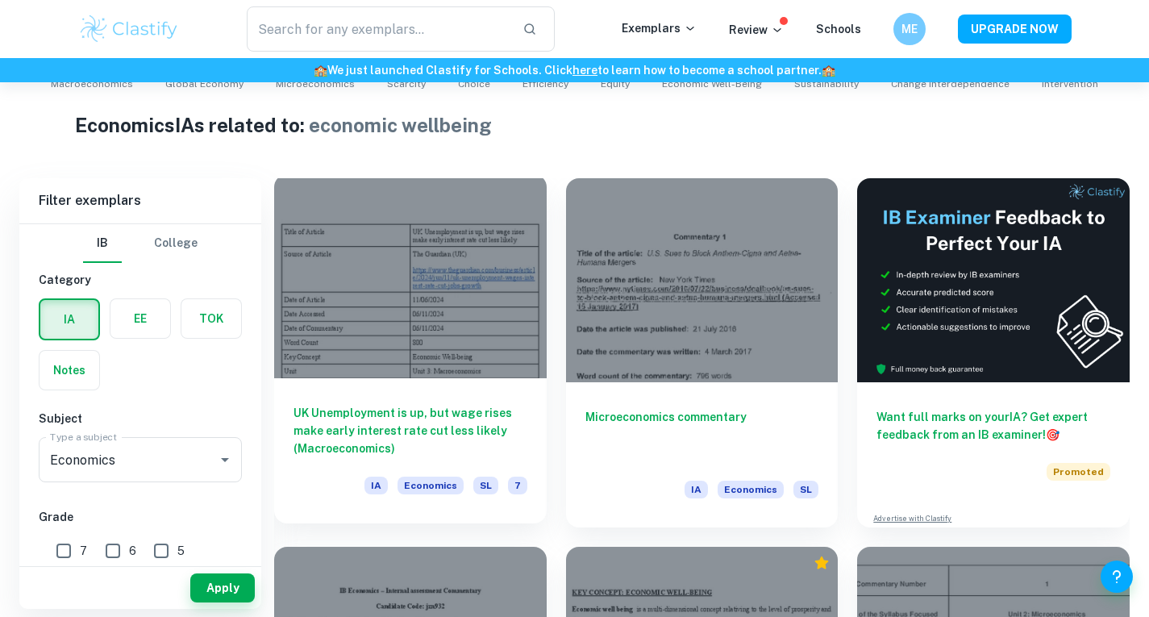
click at [443, 320] on div at bounding box center [410, 276] width 273 height 204
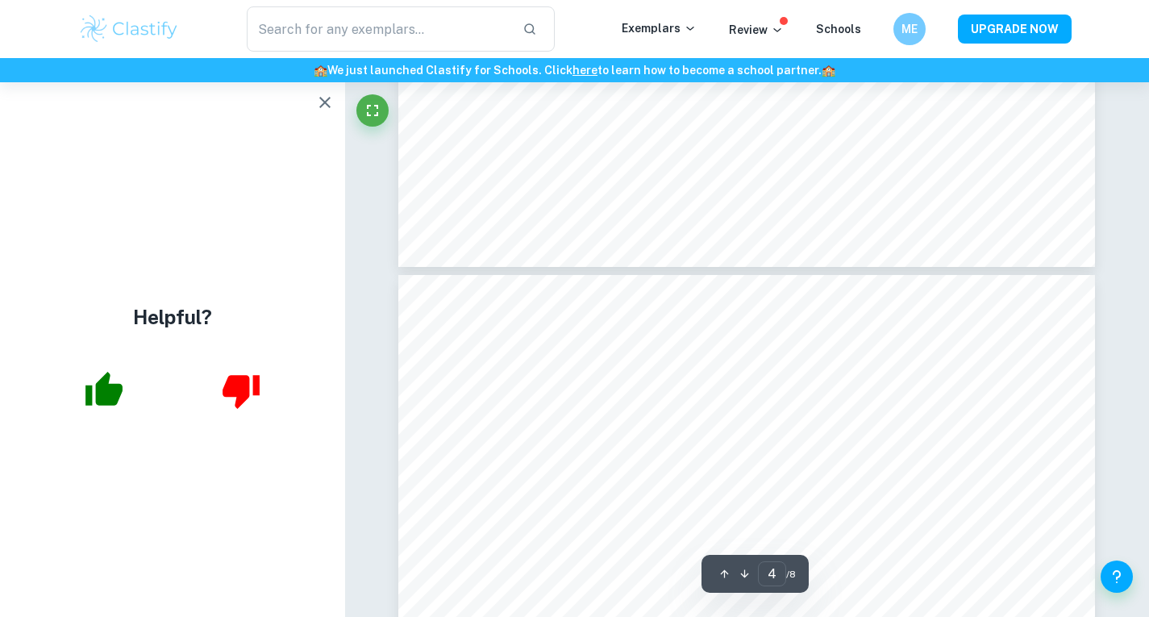
scroll to position [3018, 0]
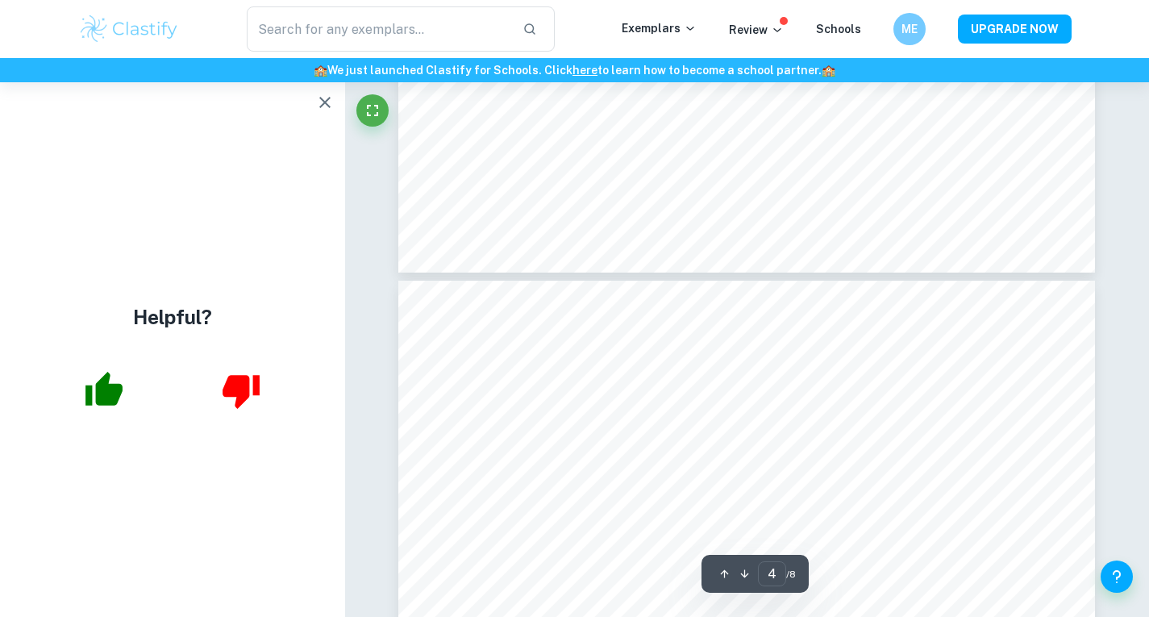
click at [326, 98] on icon "button" at bounding box center [324, 102] width 19 height 19
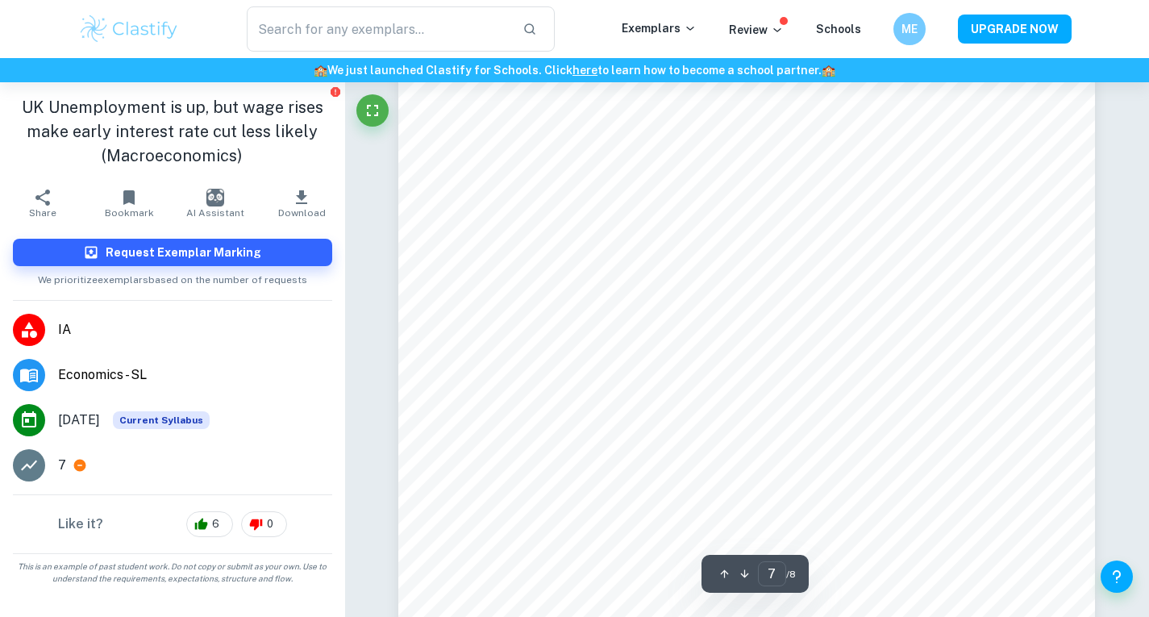
scroll to position [6561, 0]
type input "4"
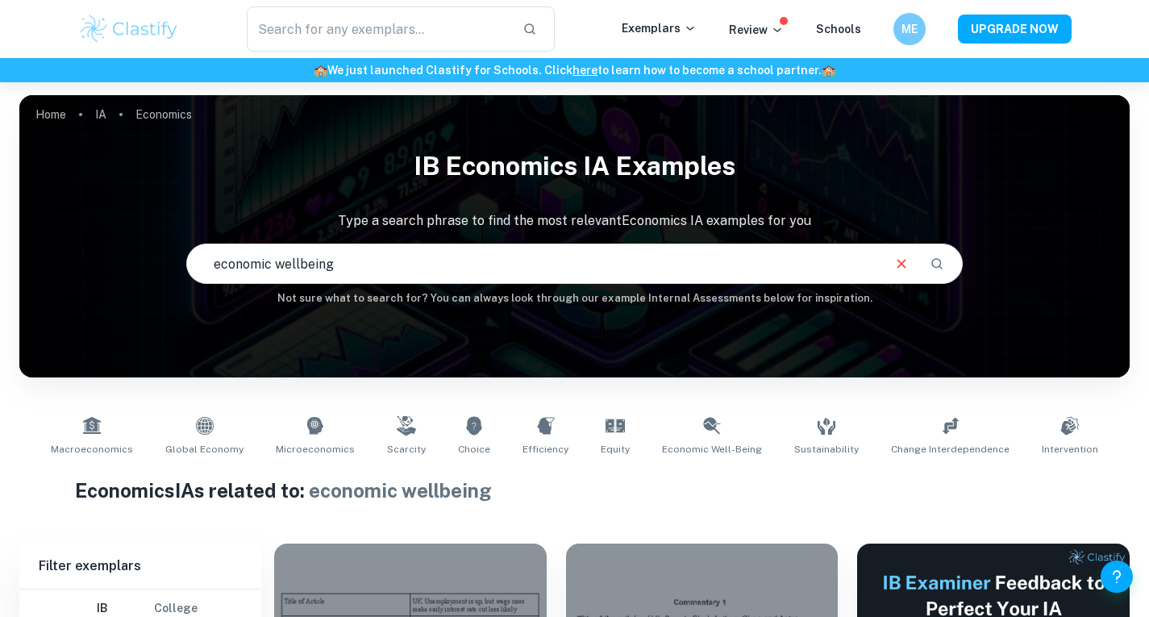
click at [529, 256] on input "economic wellbeing" at bounding box center [533, 263] width 693 height 45
type input "economic wellbeing interest rate"
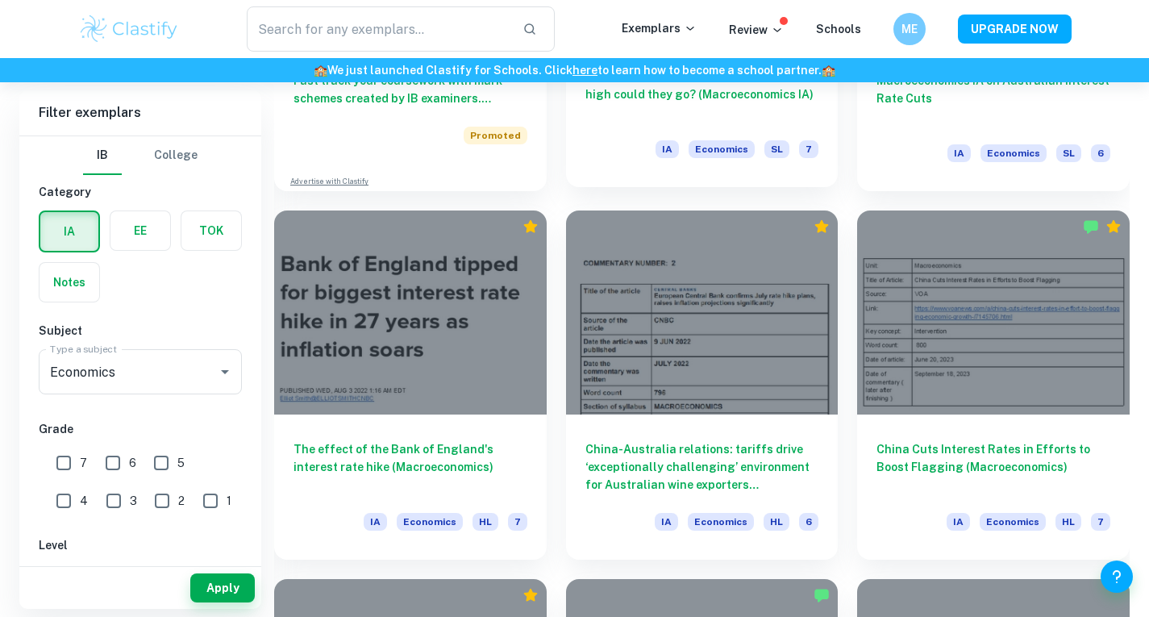
scroll to position [1438, 0]
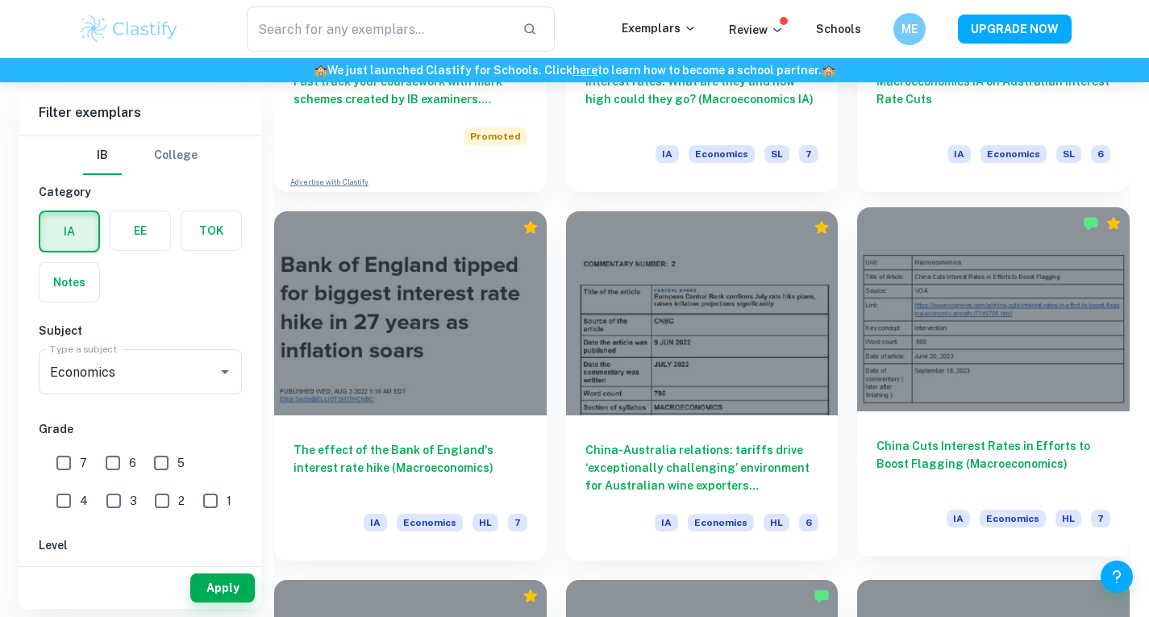
click at [997, 346] on div at bounding box center [993, 309] width 273 height 204
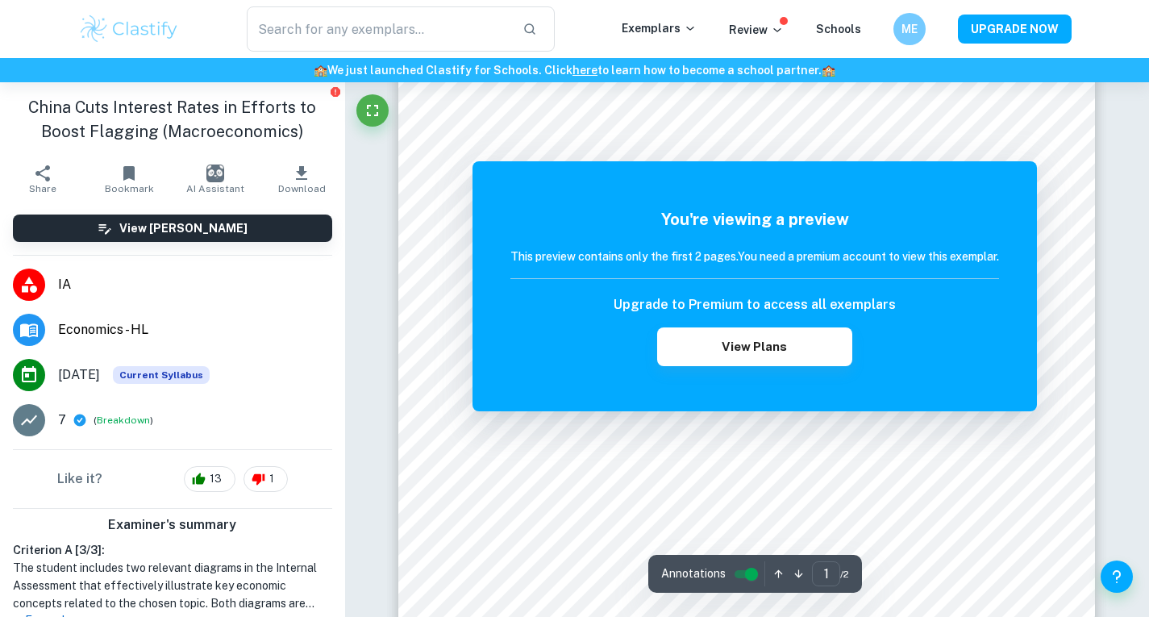
scroll to position [162, 0]
